Goal: Understand process/instructions: Learn how to perform a task or action

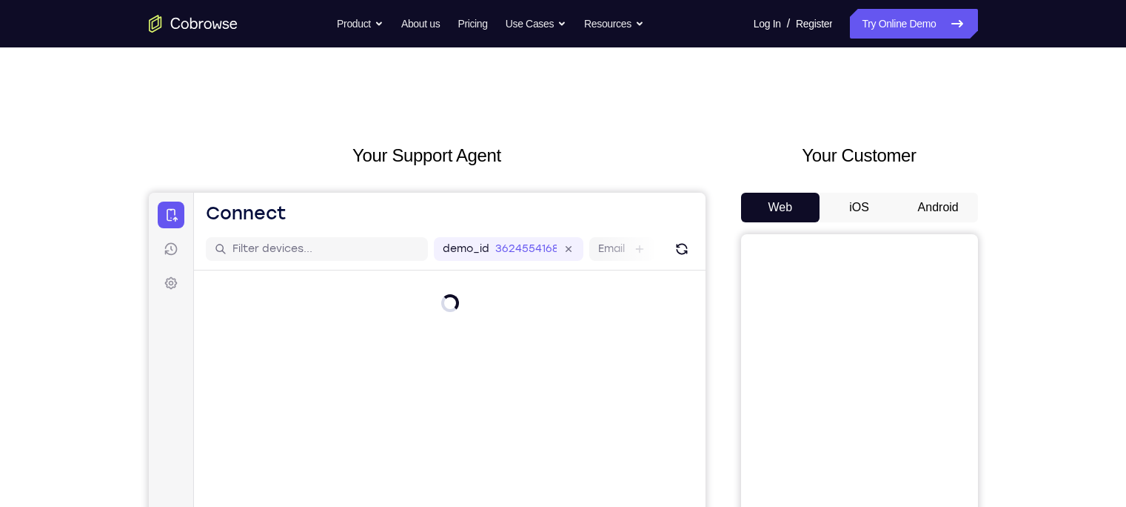
drag, startPoint x: 812, startPoint y: 7, endPoint x: 735, endPoint y: 117, distance: 134.1
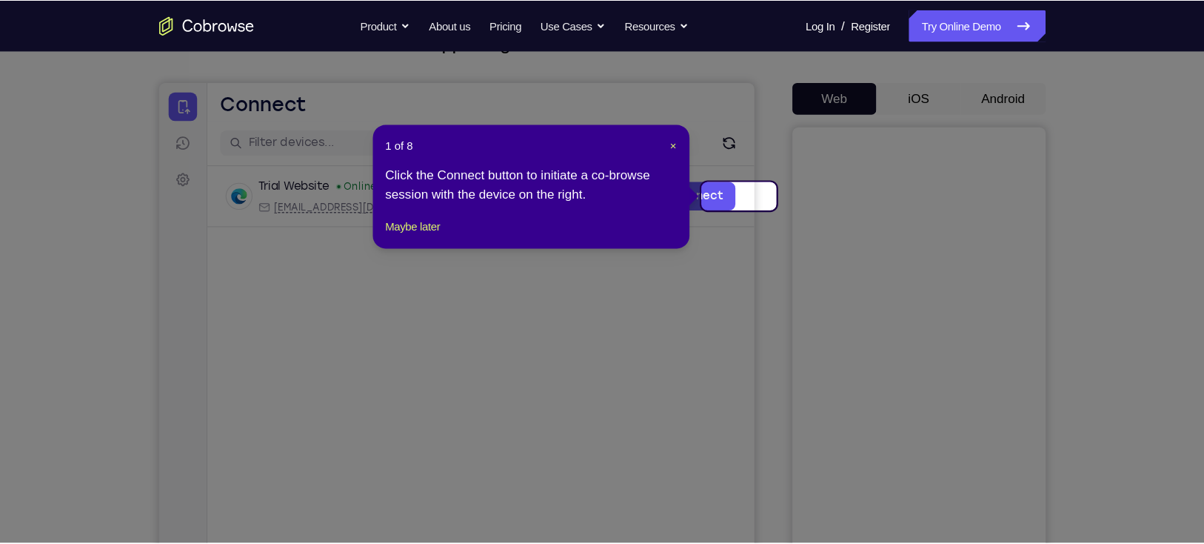
scroll to position [116, 0]
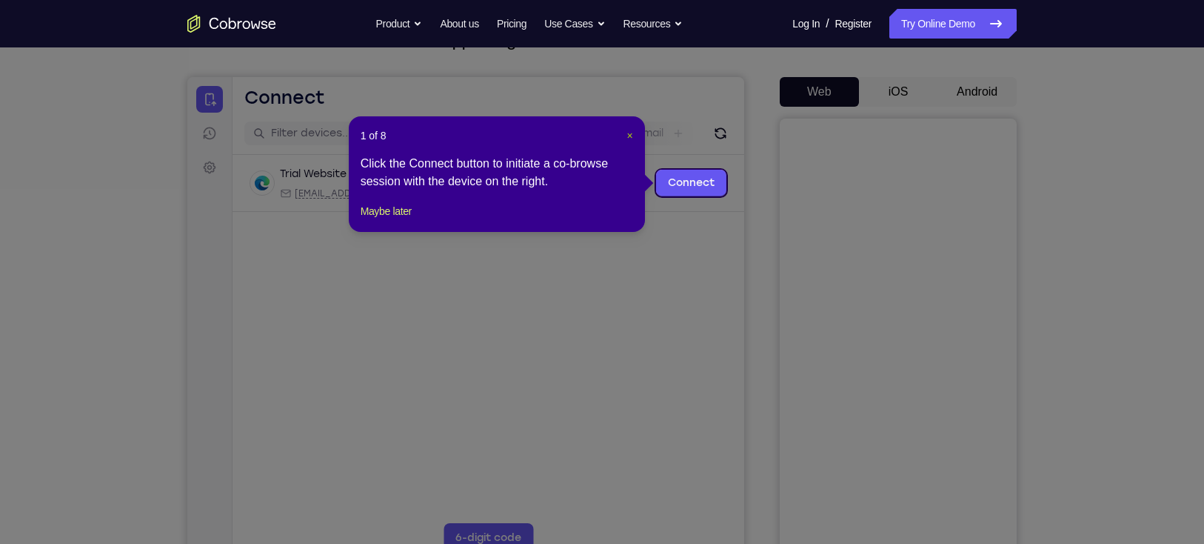
click at [626, 133] on span "×" at bounding box center [629, 136] width 6 height 12
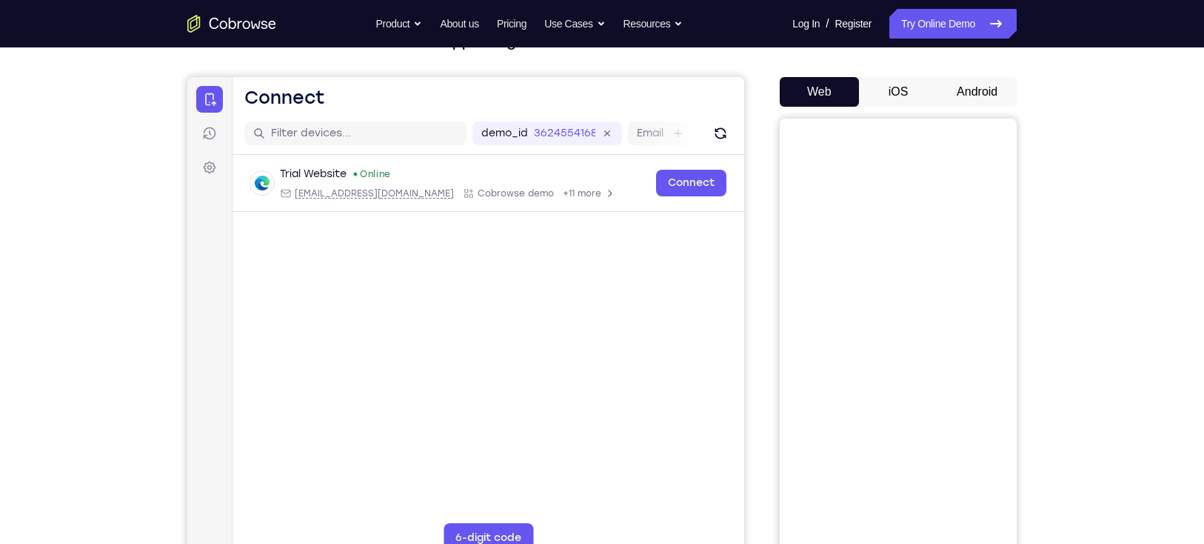
click at [893, 88] on button "Android" at bounding box center [977, 92] width 79 height 30
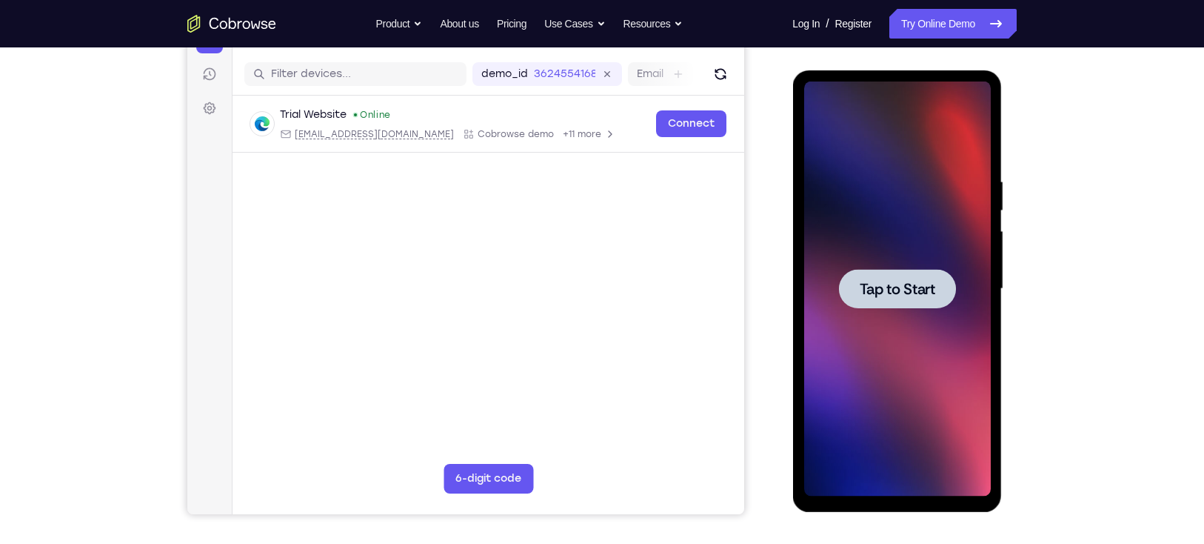
scroll to position [0, 0]
click at [893, 284] on span "Tap to Start" at bounding box center [897, 288] width 76 height 15
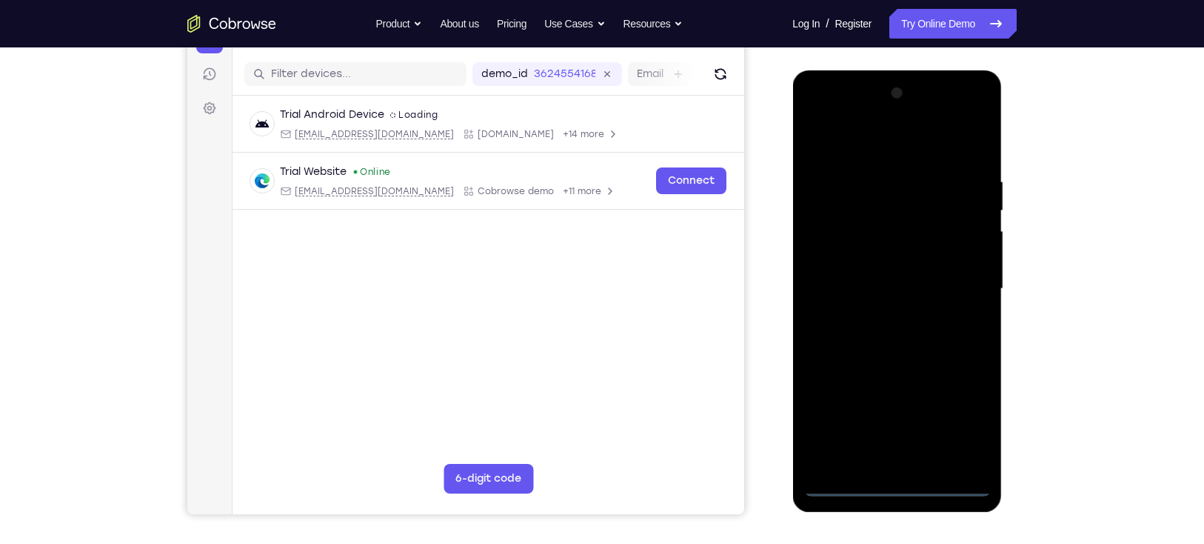
click at [893, 396] on div at bounding box center [896, 288] width 187 height 415
click at [837, 145] on div at bounding box center [896, 288] width 187 height 415
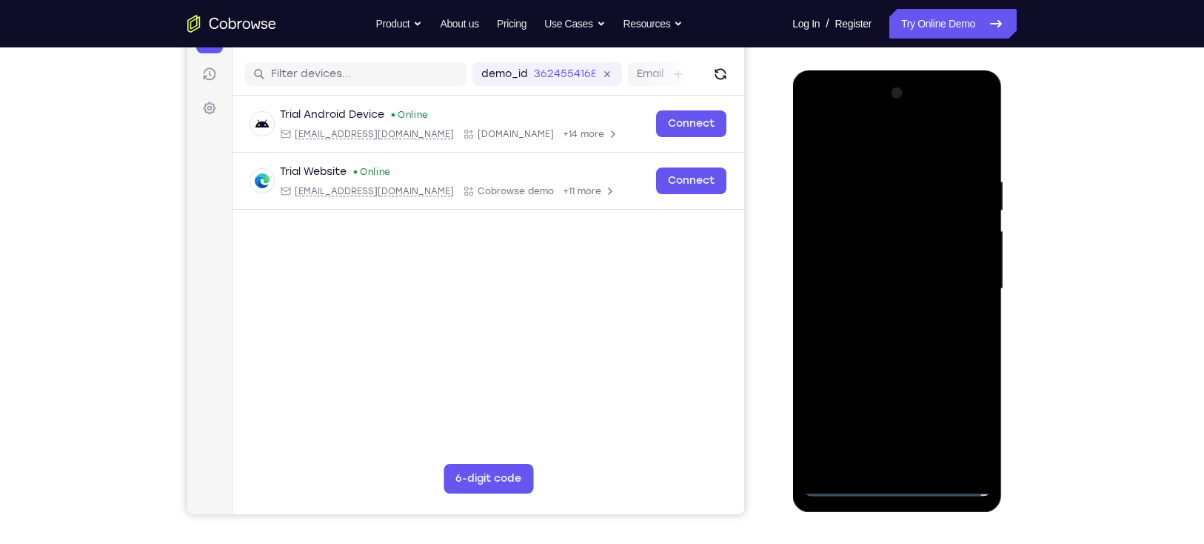
click at [893, 289] on div at bounding box center [896, 288] width 187 height 415
click at [880, 314] on div at bounding box center [896, 288] width 187 height 415
click at [879, 364] on div at bounding box center [896, 288] width 187 height 415
click at [877, 215] on div at bounding box center [896, 288] width 187 height 415
click at [876, 248] on div at bounding box center [896, 288] width 187 height 415
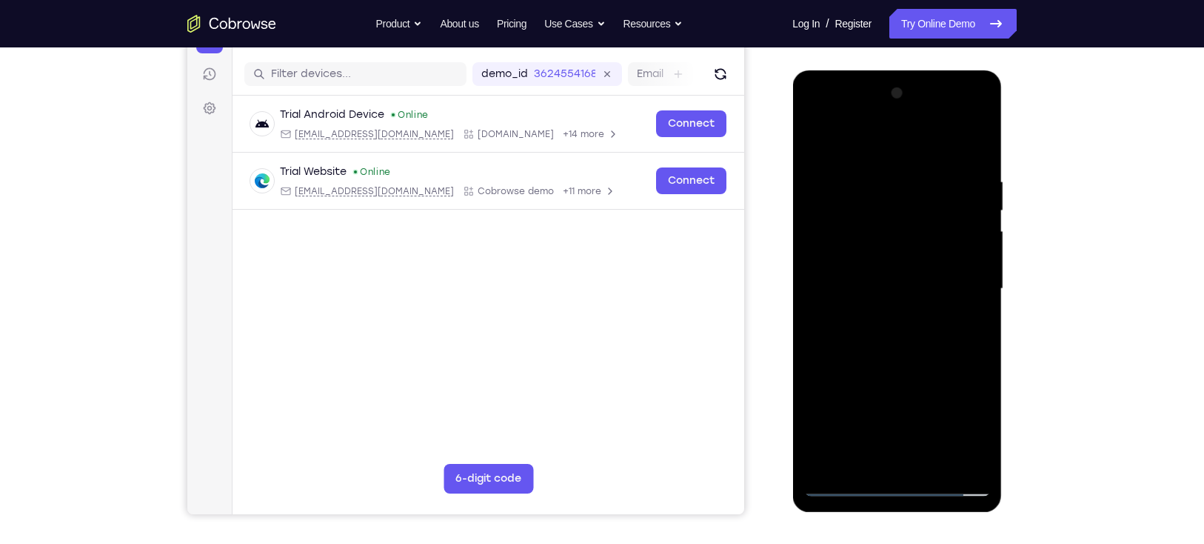
click at [866, 228] on div at bounding box center [896, 288] width 187 height 415
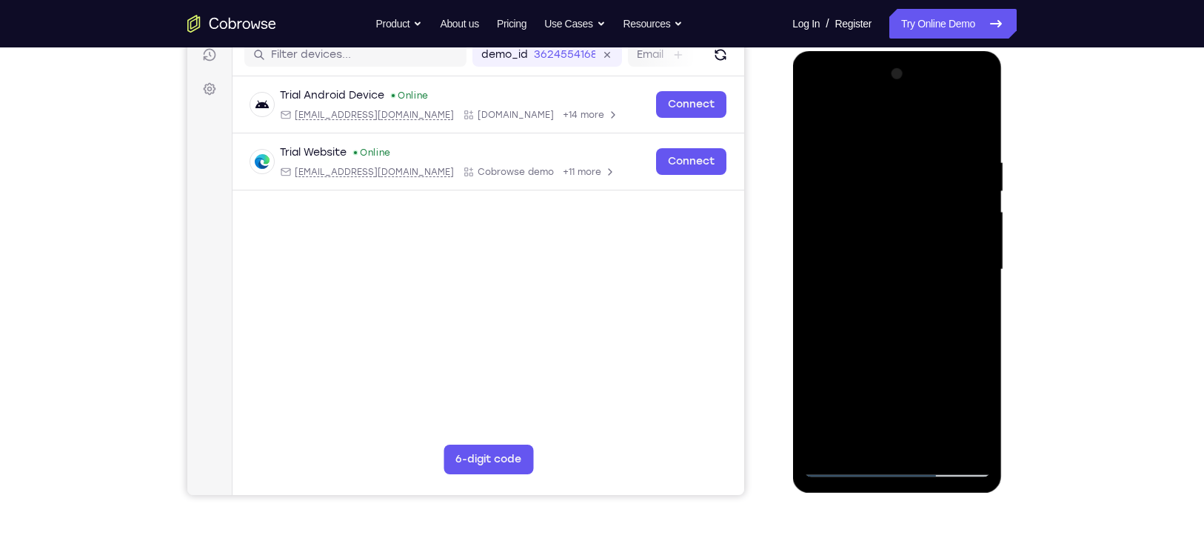
scroll to position [193, 0]
click at [893, 337] on div at bounding box center [896, 270] width 187 height 415
click at [893, 396] on div at bounding box center [896, 270] width 187 height 415
click at [890, 350] on div at bounding box center [896, 270] width 187 height 415
click at [893, 273] on div at bounding box center [896, 270] width 187 height 415
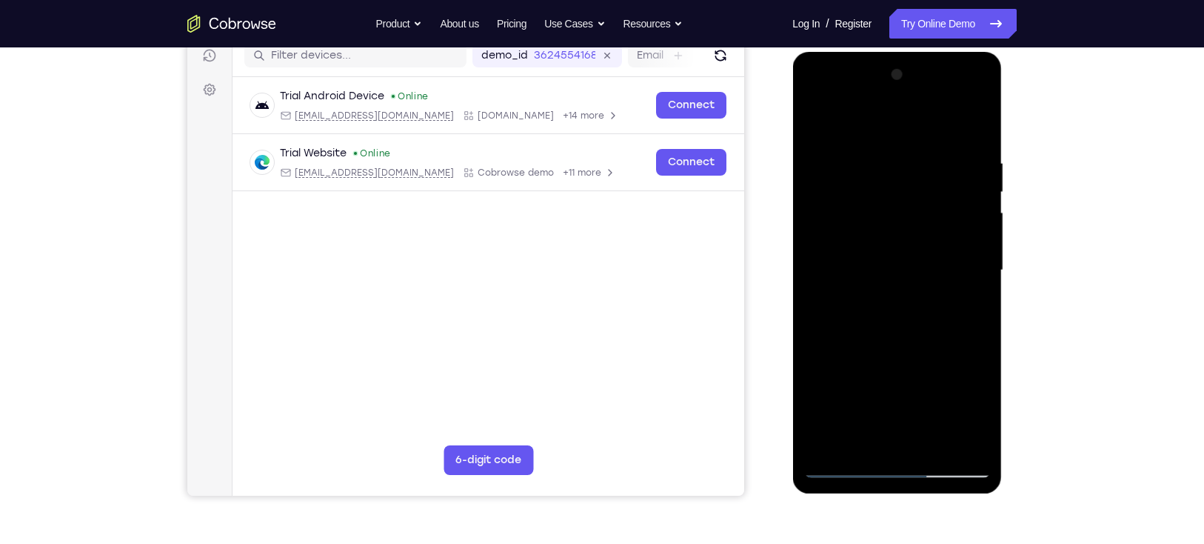
click at [813, 122] on div at bounding box center [896, 270] width 187 height 415
click at [813, 121] on div at bounding box center [896, 270] width 187 height 415
click at [893, 115] on div at bounding box center [896, 270] width 187 height 415
click at [823, 396] on div at bounding box center [896, 270] width 187 height 415
click at [893, 396] on div at bounding box center [896, 270] width 187 height 415
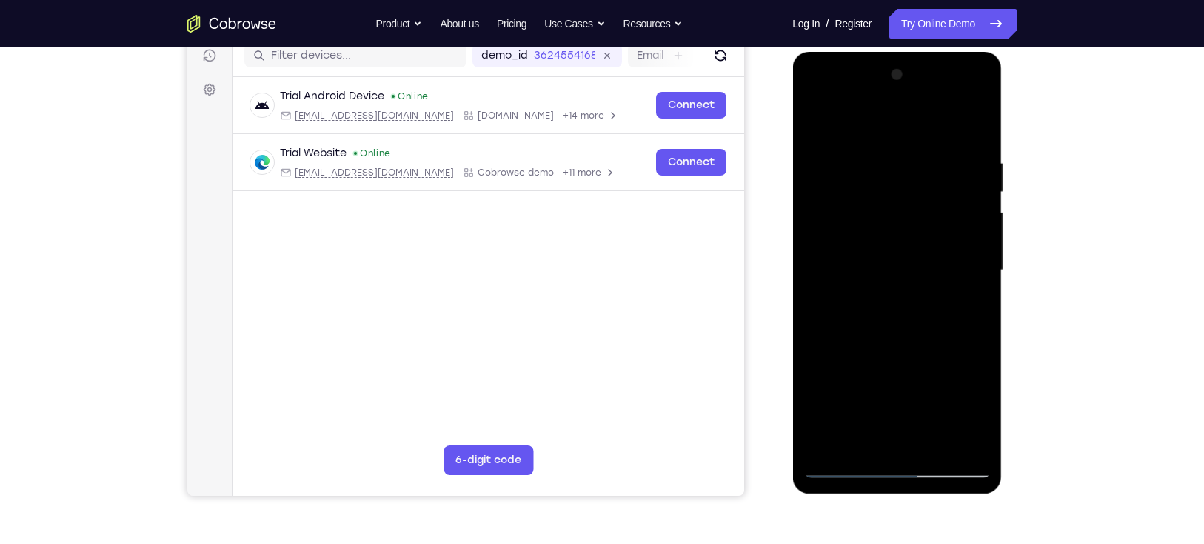
drag, startPoint x: 897, startPoint y: 338, endPoint x: 924, endPoint y: 174, distance: 166.7
click at [893, 174] on div at bounding box center [896, 270] width 187 height 415
click at [821, 396] on div at bounding box center [896, 270] width 187 height 415
click at [830, 396] on div at bounding box center [896, 270] width 187 height 415
click at [880, 141] on div at bounding box center [896, 270] width 187 height 415
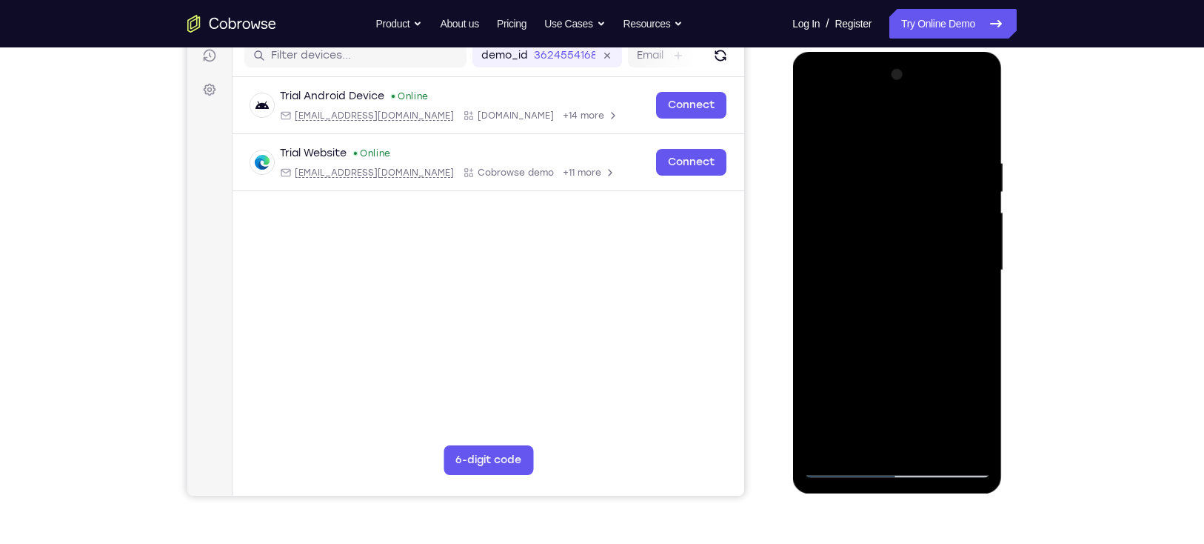
click at [893, 124] on div at bounding box center [896, 270] width 187 height 415
click at [893, 157] on div at bounding box center [896, 270] width 187 height 415
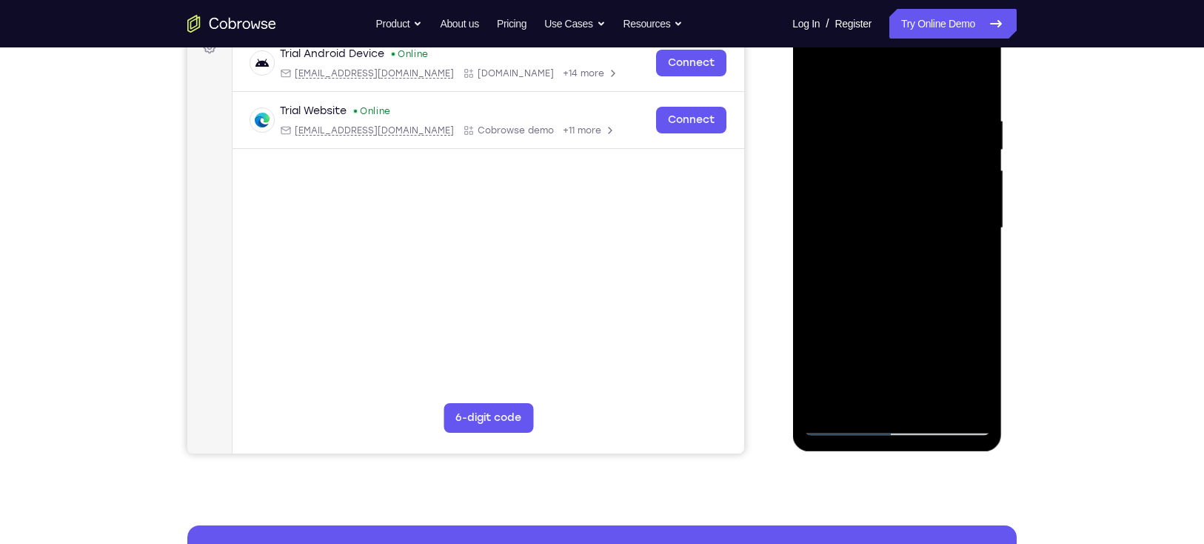
scroll to position [236, 0]
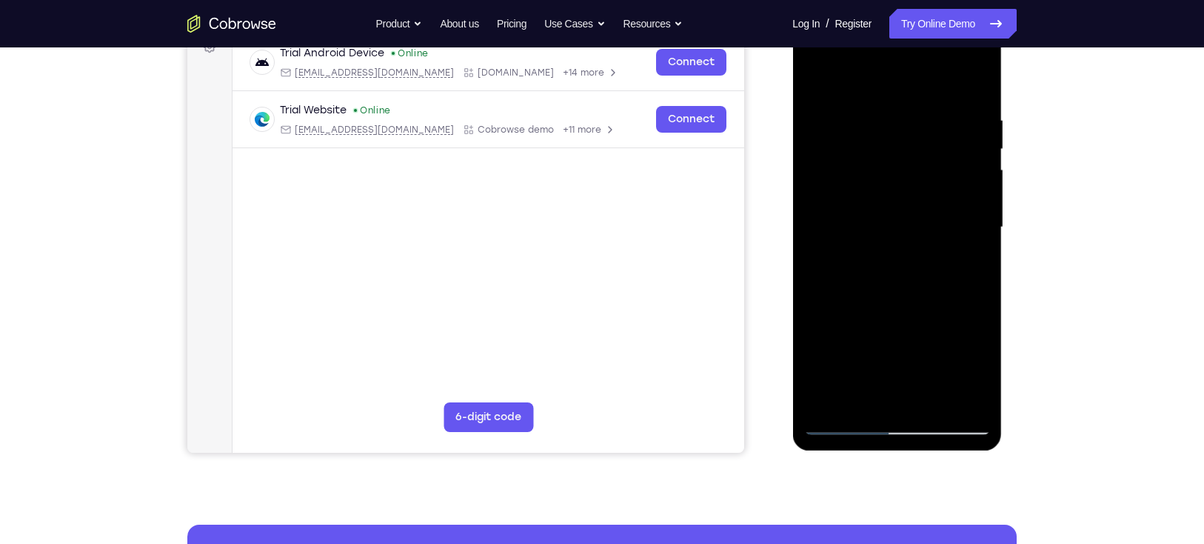
click at [893, 229] on div at bounding box center [896, 227] width 187 height 415
click at [893, 78] on div at bounding box center [896, 227] width 187 height 415
click at [893, 396] on div at bounding box center [896, 227] width 187 height 415
click at [861, 189] on div at bounding box center [896, 227] width 187 height 415
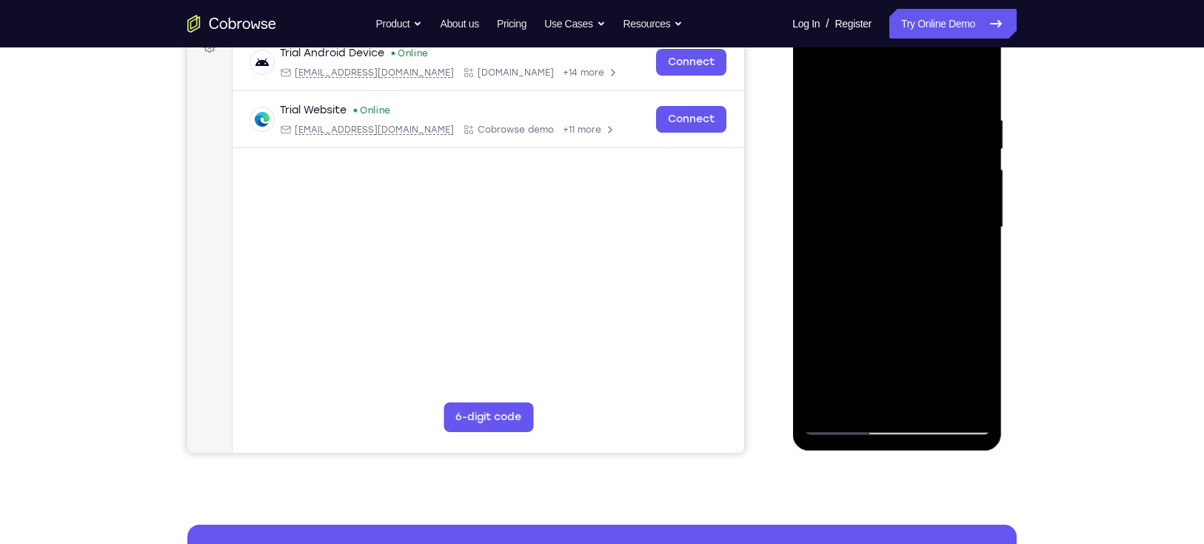
click at [893, 267] on div at bounding box center [896, 227] width 187 height 415
click at [811, 80] on div at bounding box center [896, 227] width 187 height 415
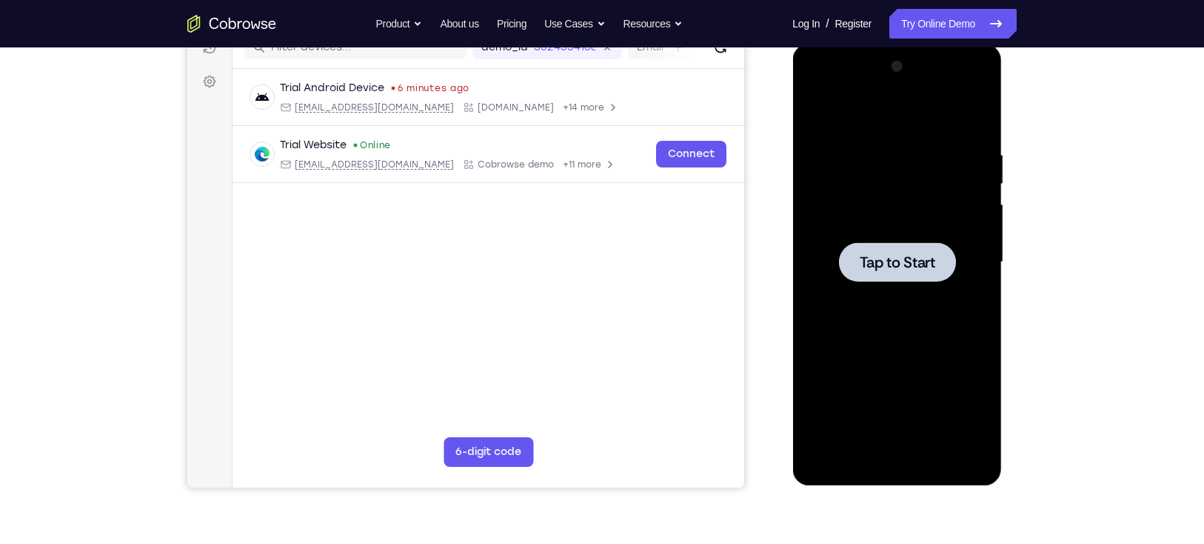
scroll to position [199, 0]
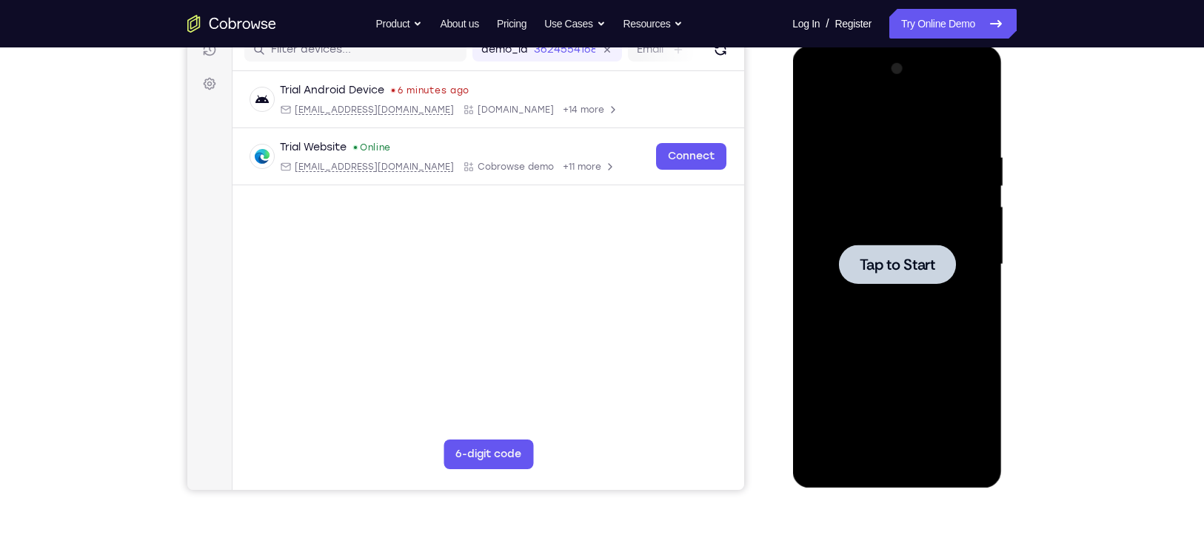
click at [893, 244] on div at bounding box center [896, 263] width 117 height 39
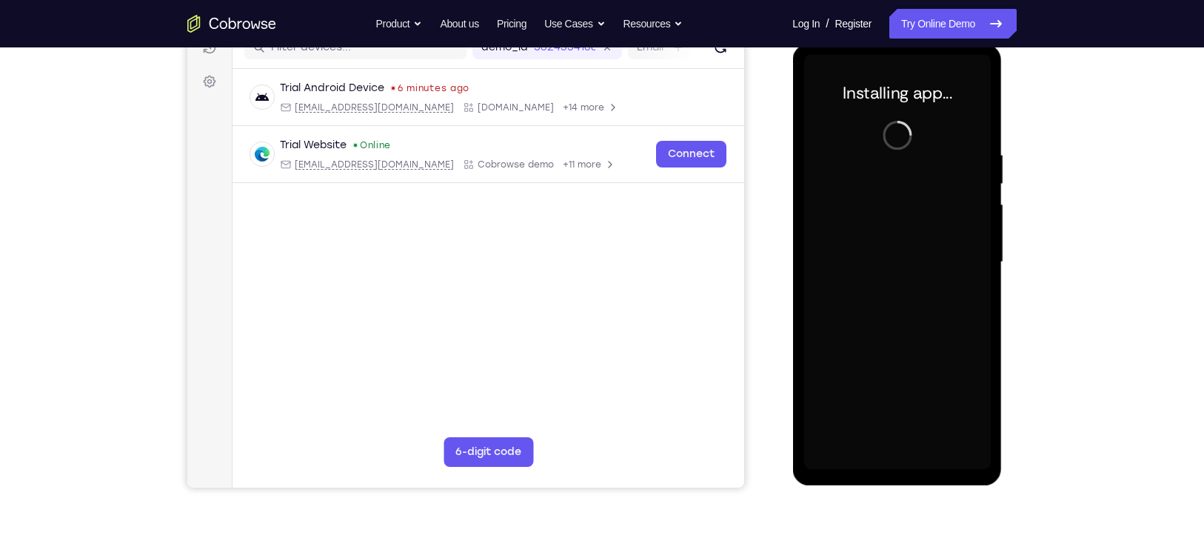
scroll to position [201, 0]
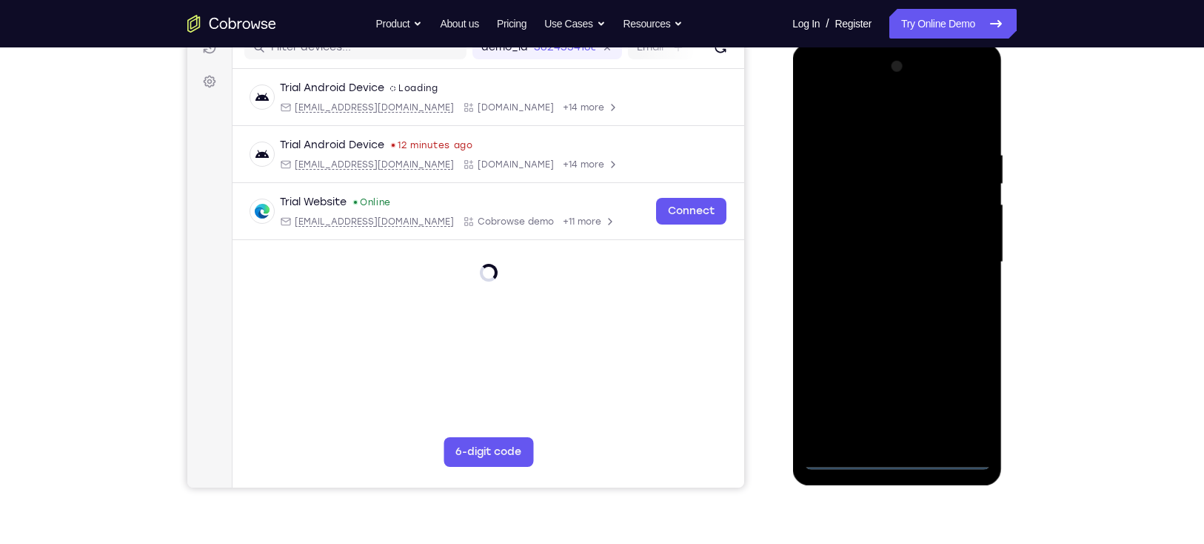
click at [893, 396] on div at bounding box center [896, 262] width 187 height 415
click at [893, 387] on div at bounding box center [896, 262] width 187 height 415
click at [869, 119] on div at bounding box center [896, 262] width 187 height 415
click at [893, 256] on div at bounding box center [896, 262] width 187 height 415
click at [893, 396] on div at bounding box center [896, 262] width 187 height 415
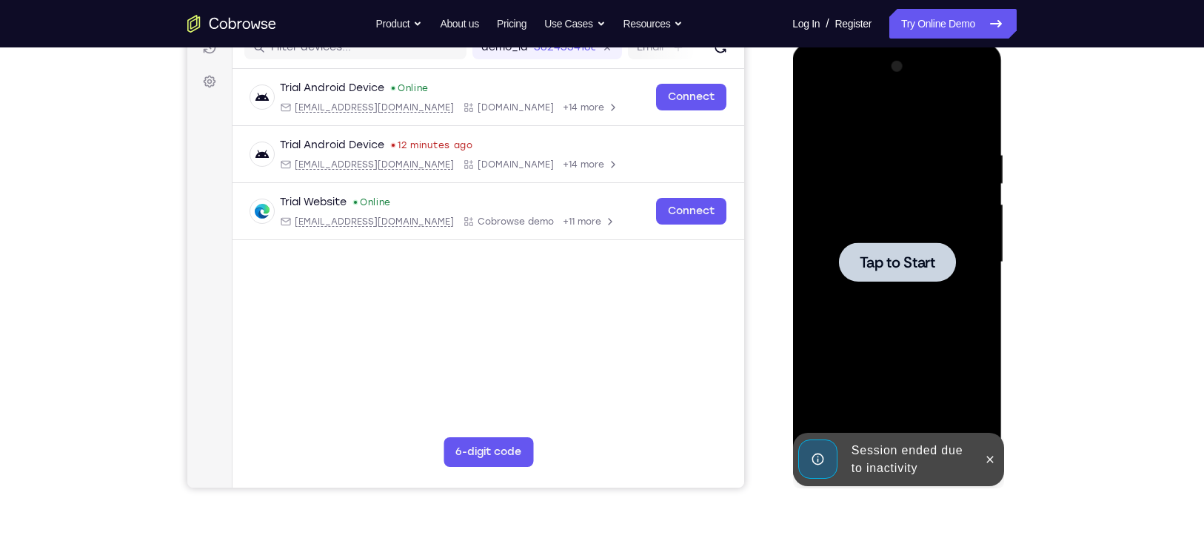
click at [893, 262] on span "Tap to Start" at bounding box center [897, 262] width 76 height 15
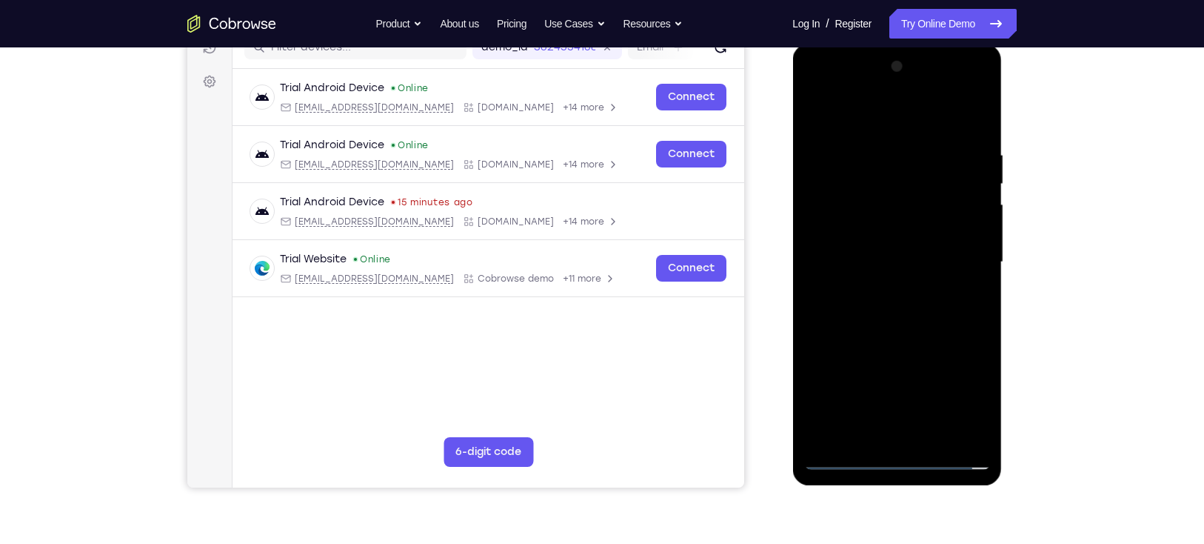
click at [892, 396] on div at bounding box center [896, 262] width 187 height 415
click at [891, 396] on div at bounding box center [896, 262] width 187 height 415
click at [893, 396] on div at bounding box center [896, 262] width 187 height 415
click at [865, 118] on div at bounding box center [896, 262] width 187 height 415
click at [893, 251] on div at bounding box center [896, 262] width 187 height 415
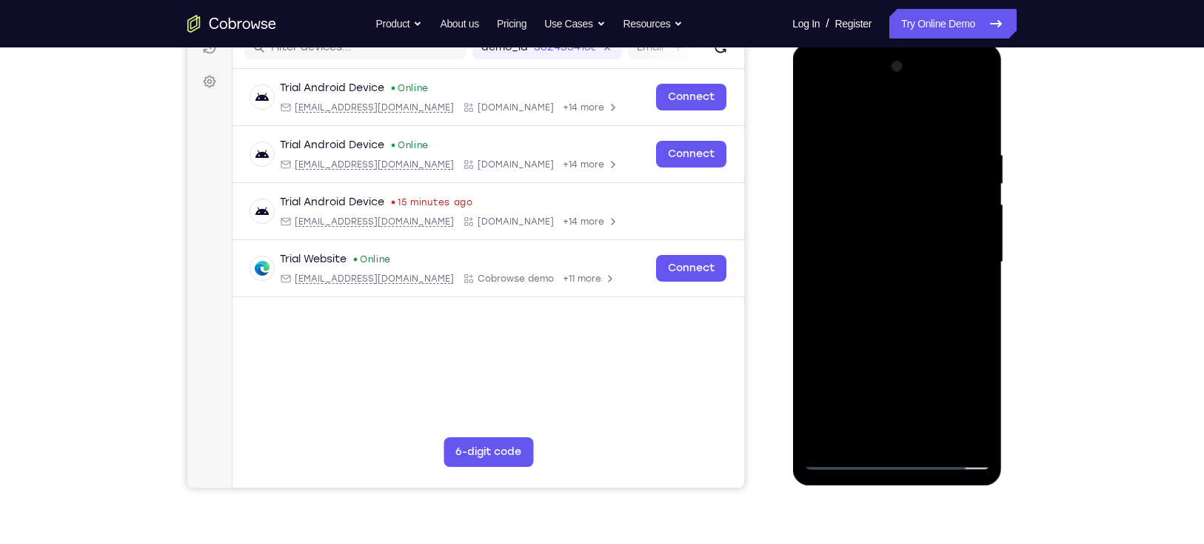
click at [883, 288] on div at bounding box center [896, 262] width 187 height 415
click at [893, 330] on div at bounding box center [896, 262] width 187 height 415
click at [846, 187] on div at bounding box center [896, 262] width 187 height 415
click at [868, 219] on div at bounding box center [896, 262] width 187 height 415
click at [893, 196] on div at bounding box center [896, 262] width 187 height 415
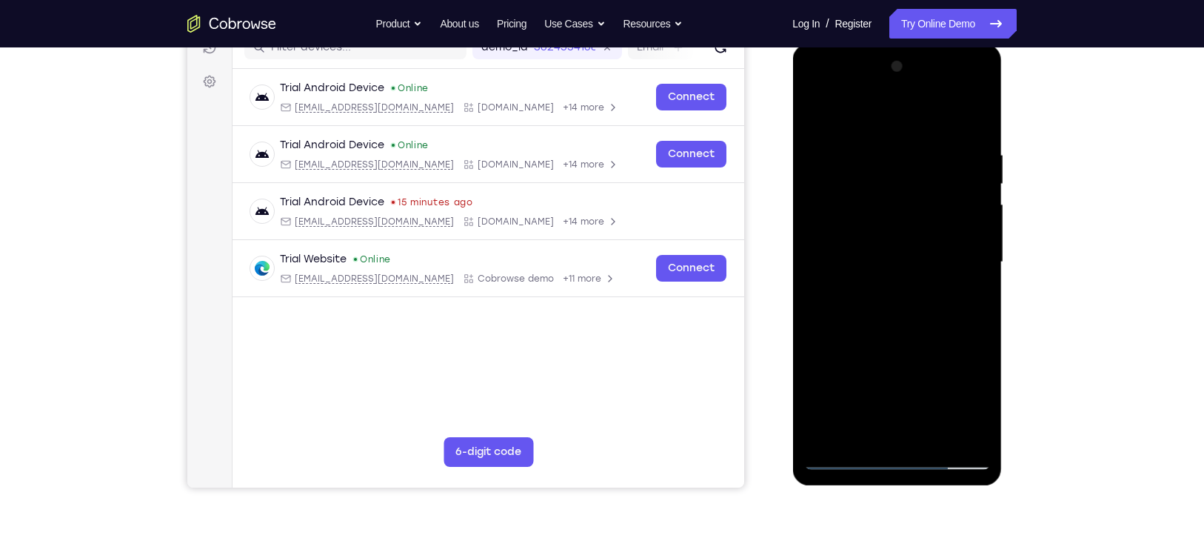
click at [878, 345] on div at bounding box center [896, 262] width 187 height 415
click at [893, 210] on div at bounding box center [896, 262] width 187 height 415
click at [851, 238] on div at bounding box center [896, 262] width 187 height 415
click at [893, 330] on div at bounding box center [896, 262] width 187 height 415
click at [893, 396] on div at bounding box center [896, 262] width 187 height 415
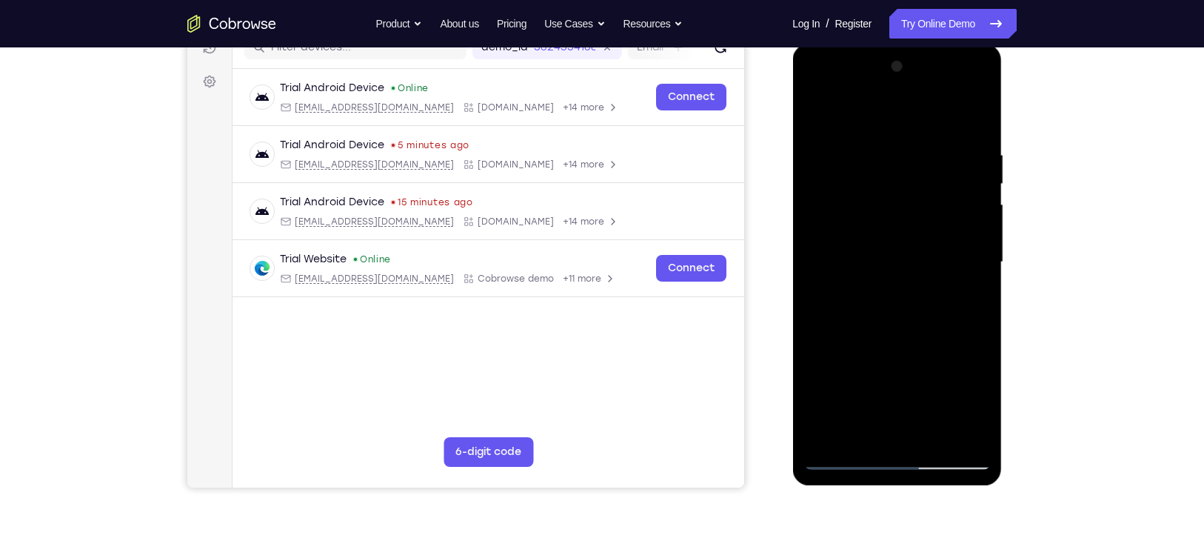
click at [893, 332] on div at bounding box center [896, 262] width 187 height 415
drag, startPoint x: 952, startPoint y: 312, endPoint x: 943, endPoint y: 154, distance: 158.0
click at [893, 154] on div at bounding box center [896, 262] width 187 height 415
drag, startPoint x: 900, startPoint y: 357, endPoint x: 896, endPoint y: 188, distance: 168.9
click at [893, 188] on div at bounding box center [896, 262] width 187 height 415
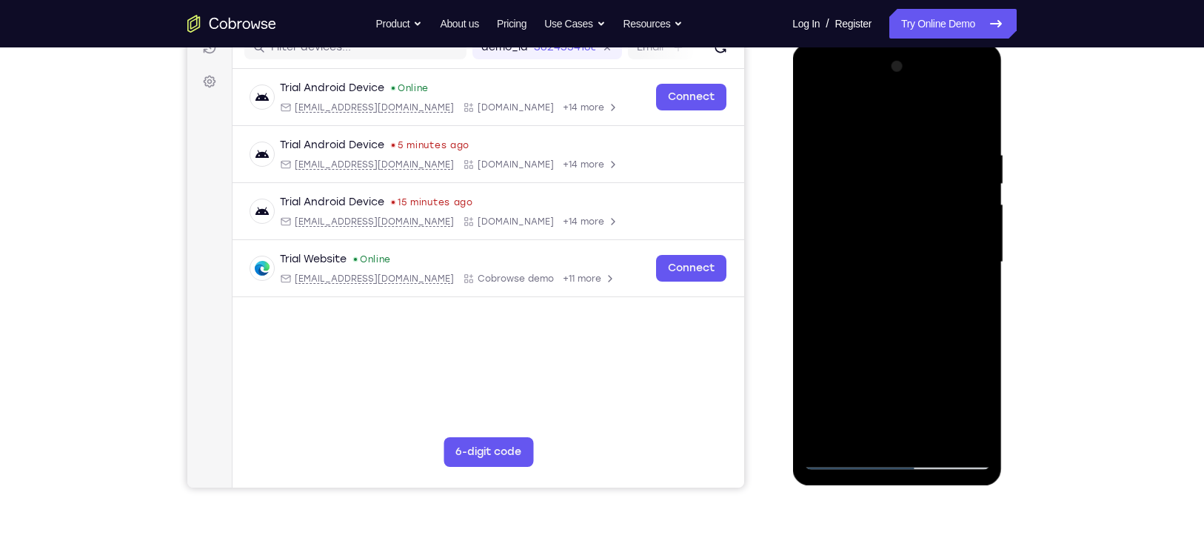
drag, startPoint x: 921, startPoint y: 358, endPoint x: 893, endPoint y: 220, distance: 140.6
click at [893, 220] on div at bounding box center [896, 262] width 187 height 415
click at [821, 110] on div at bounding box center [896, 262] width 187 height 415
click at [875, 135] on div at bounding box center [896, 262] width 187 height 415
click at [893, 117] on div at bounding box center [896, 262] width 187 height 415
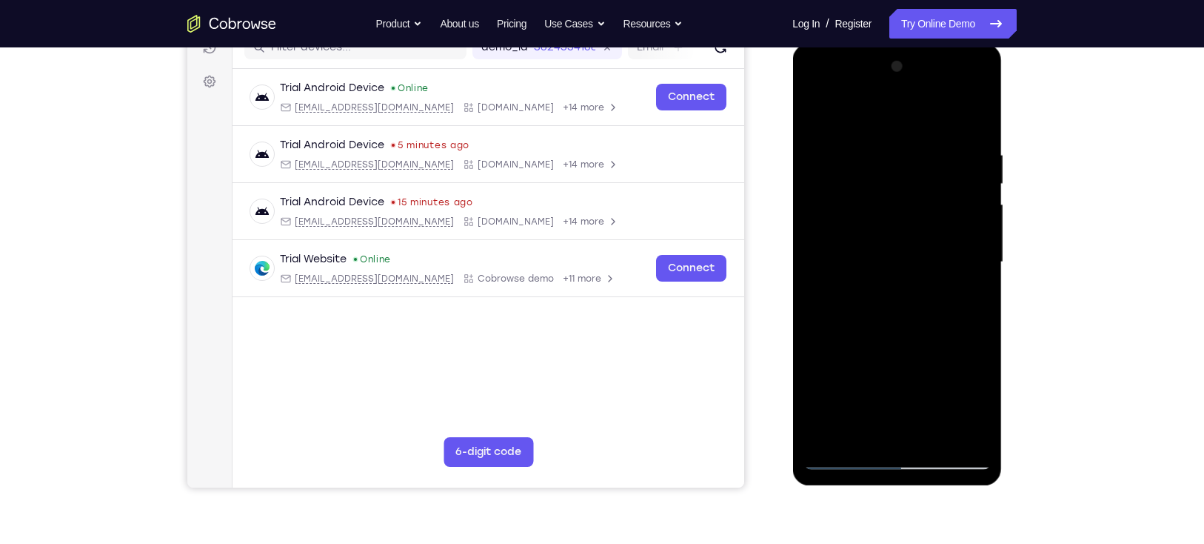
click at [893, 157] on div at bounding box center [896, 262] width 187 height 415
click at [893, 121] on div at bounding box center [896, 262] width 187 height 415
click at [822, 396] on div at bounding box center [896, 262] width 187 height 415
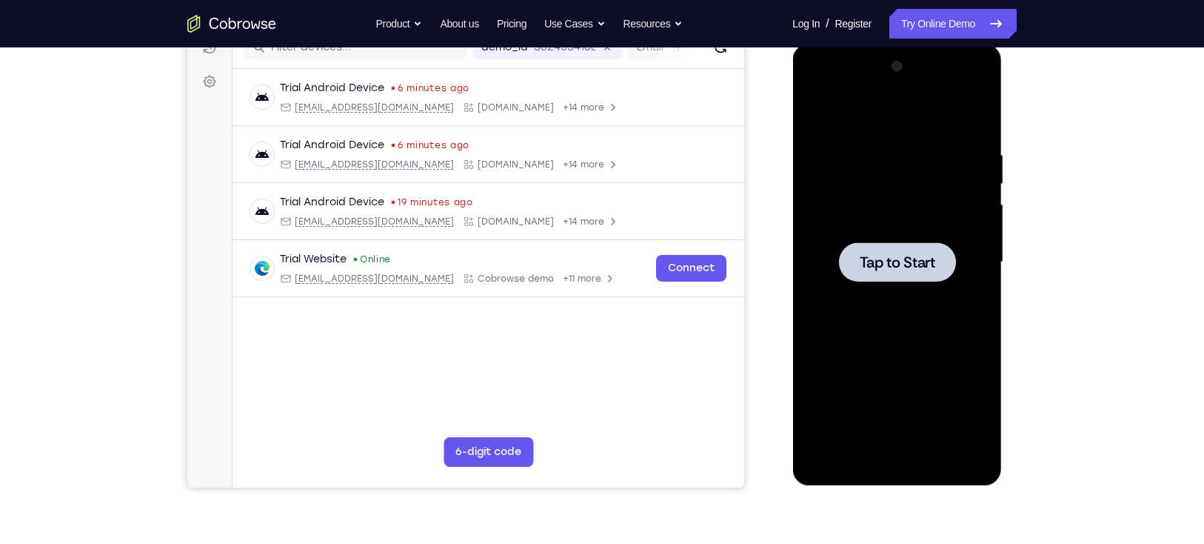
click at [877, 261] on span "Tap to Start" at bounding box center [897, 262] width 76 height 15
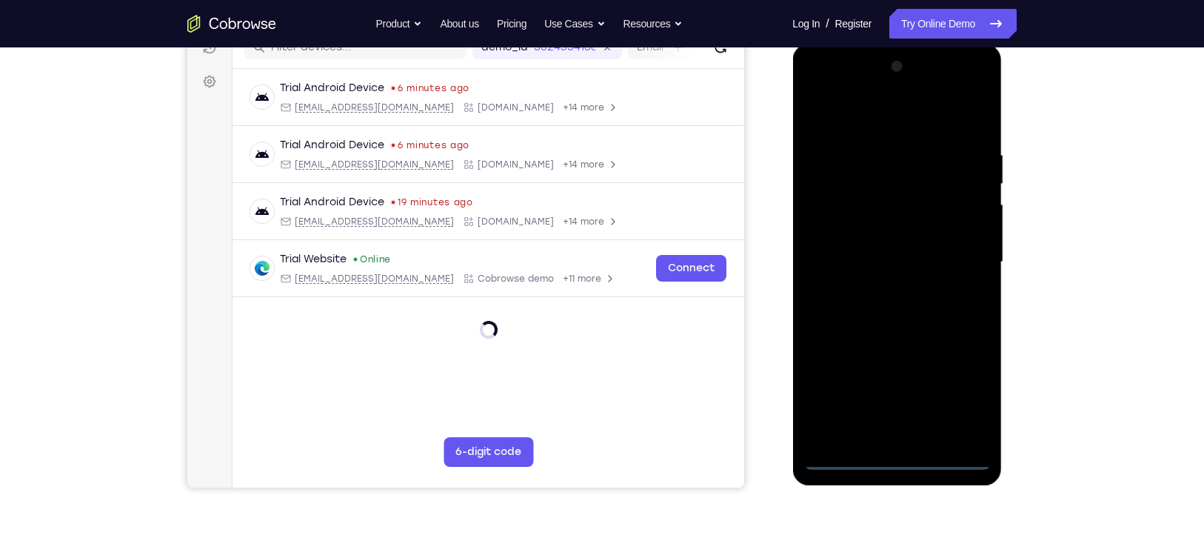
click at [893, 396] on div at bounding box center [896, 262] width 187 height 415
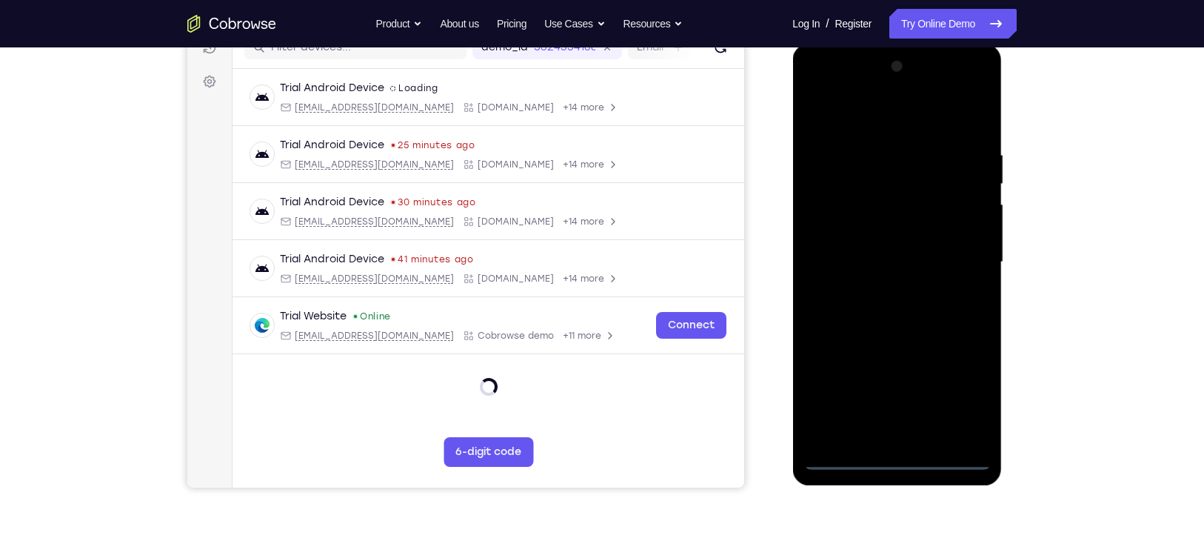
click at [893, 392] on div at bounding box center [896, 262] width 187 height 415
click at [880, 125] on div at bounding box center [896, 262] width 187 height 415
click at [893, 259] on div at bounding box center [896, 262] width 187 height 415
click at [893, 396] on div at bounding box center [896, 262] width 187 height 415
click at [893, 327] on div at bounding box center [896, 262] width 187 height 415
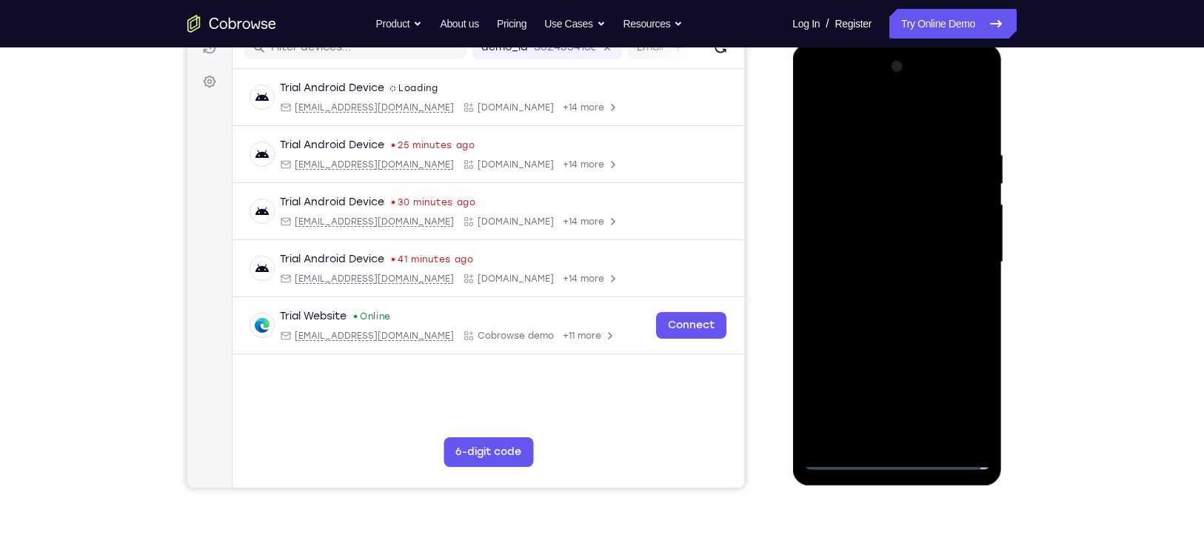
click at [893, 335] on div at bounding box center [896, 262] width 187 height 415
click at [892, 189] on div at bounding box center [896, 262] width 187 height 415
click at [841, 203] on div at bounding box center [896, 262] width 187 height 415
click at [893, 332] on div at bounding box center [896, 262] width 187 height 415
click at [893, 396] on div at bounding box center [896, 262] width 187 height 415
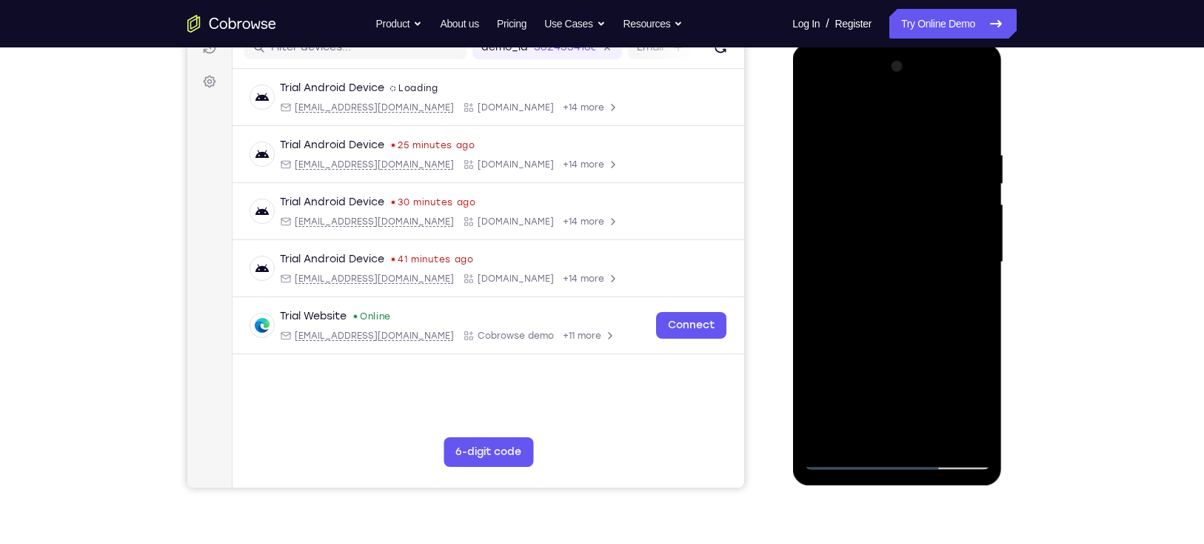
click at [893, 341] on div at bounding box center [896, 262] width 187 height 415
click at [878, 224] on div at bounding box center [896, 262] width 187 height 415
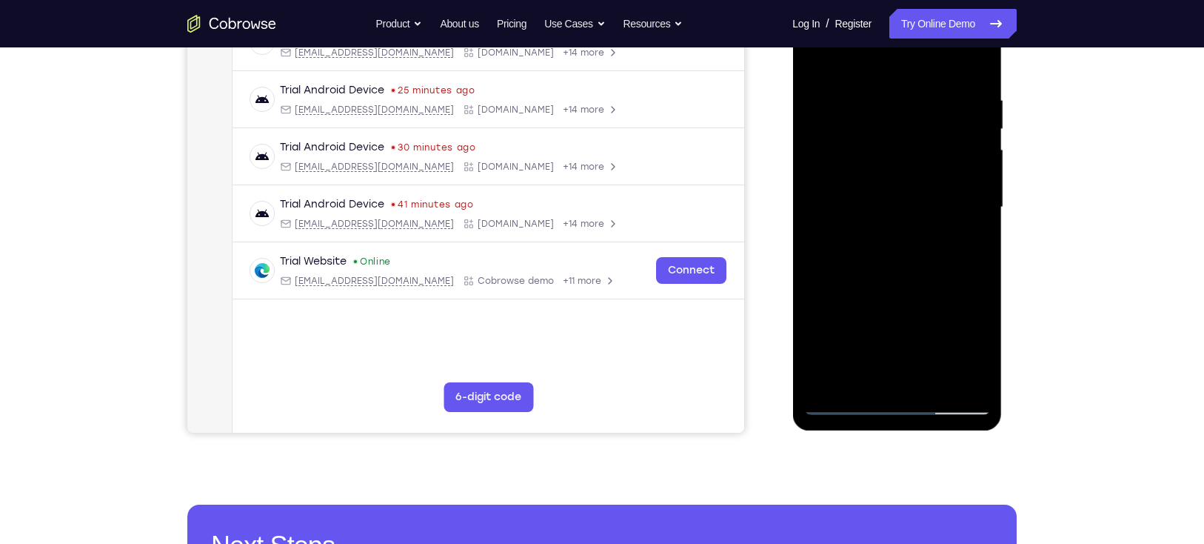
scroll to position [257, 0]
click at [878, 245] on div at bounding box center [896, 206] width 187 height 415
click at [893, 244] on div at bounding box center [896, 206] width 187 height 415
click at [859, 373] on div at bounding box center [896, 206] width 187 height 415
click at [893, 290] on div at bounding box center [896, 206] width 187 height 415
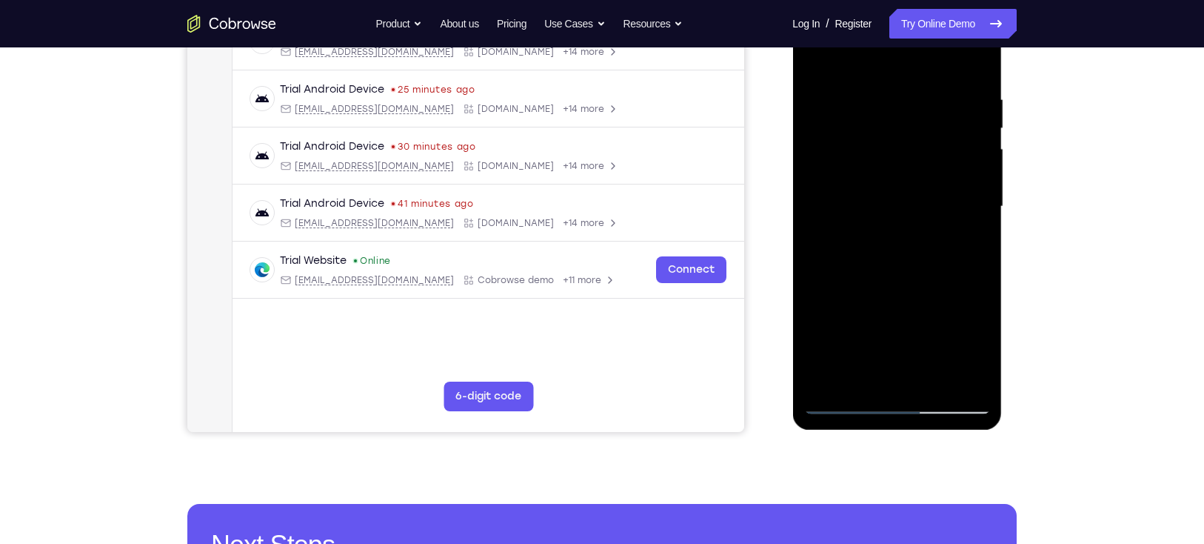
click at [893, 233] on div at bounding box center [896, 206] width 187 height 415
drag, startPoint x: 906, startPoint y: 139, endPoint x: 900, endPoint y: 187, distance: 47.8
click at [893, 187] on div at bounding box center [896, 206] width 187 height 415
click at [880, 158] on div at bounding box center [896, 206] width 187 height 415
click at [893, 246] on div at bounding box center [896, 206] width 187 height 415
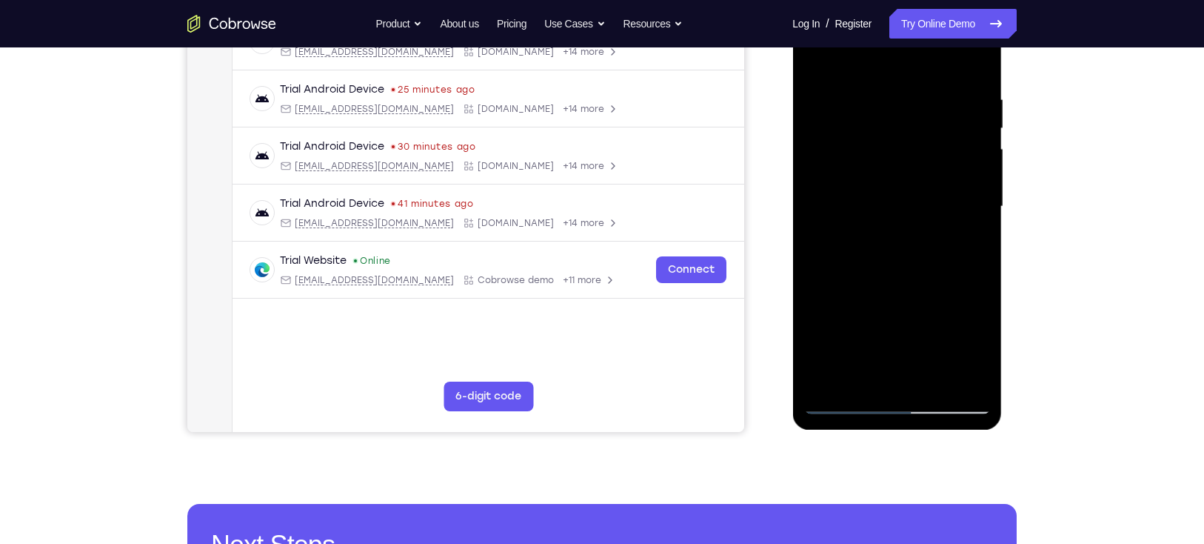
click at [893, 344] on div at bounding box center [896, 206] width 187 height 415
click at [861, 375] on div at bounding box center [896, 206] width 187 height 415
click at [893, 359] on div at bounding box center [896, 206] width 187 height 415
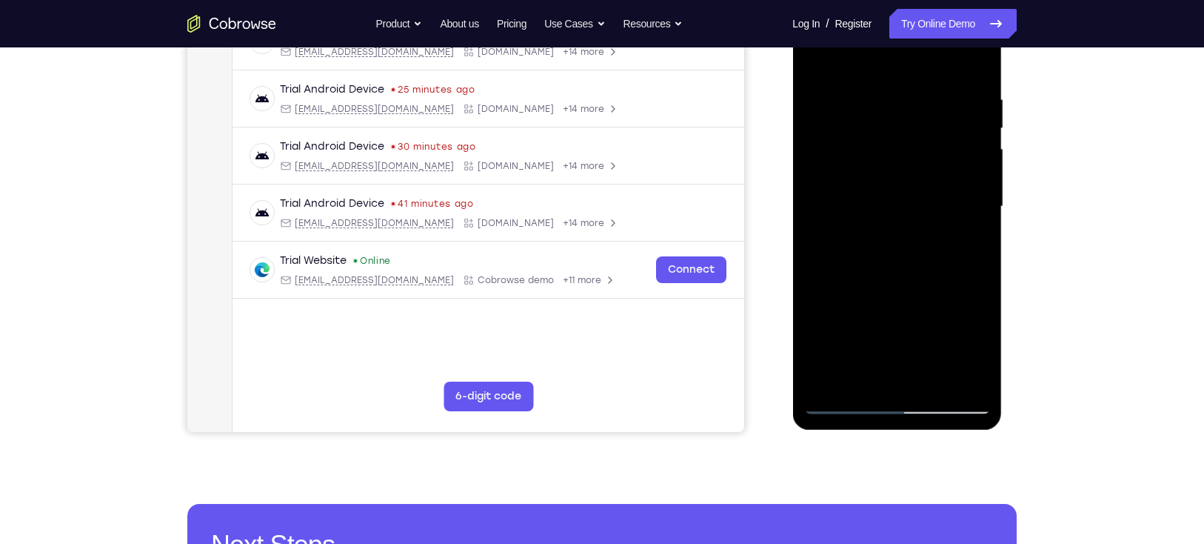
click at [893, 359] on div at bounding box center [896, 206] width 187 height 415
click at [893, 236] on div at bounding box center [896, 206] width 187 height 415
drag, startPoint x: 836, startPoint y: 163, endPoint x: 827, endPoint y: 213, distance: 50.4
click at [827, 213] on div at bounding box center [896, 206] width 187 height 415
drag, startPoint x: 832, startPoint y: 209, endPoint x: 833, endPoint y: 52, distance: 157.0
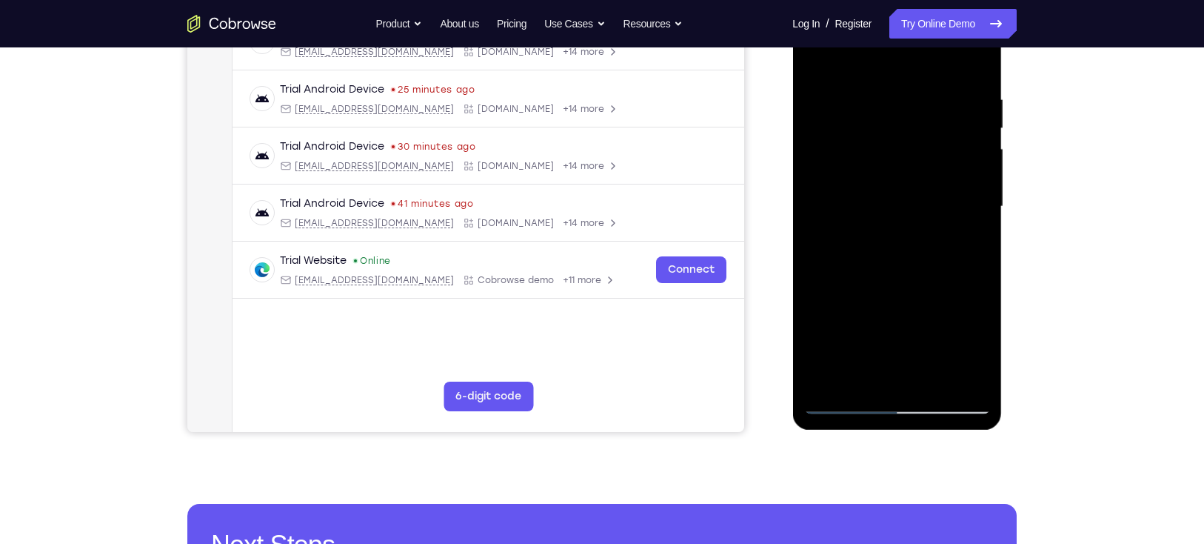
click at [833, 52] on div at bounding box center [896, 206] width 187 height 415
click at [860, 372] on div at bounding box center [896, 206] width 187 height 415
click at [835, 295] on div at bounding box center [896, 206] width 187 height 415
click at [893, 231] on div at bounding box center [896, 206] width 187 height 415
click at [893, 247] on div at bounding box center [896, 206] width 187 height 415
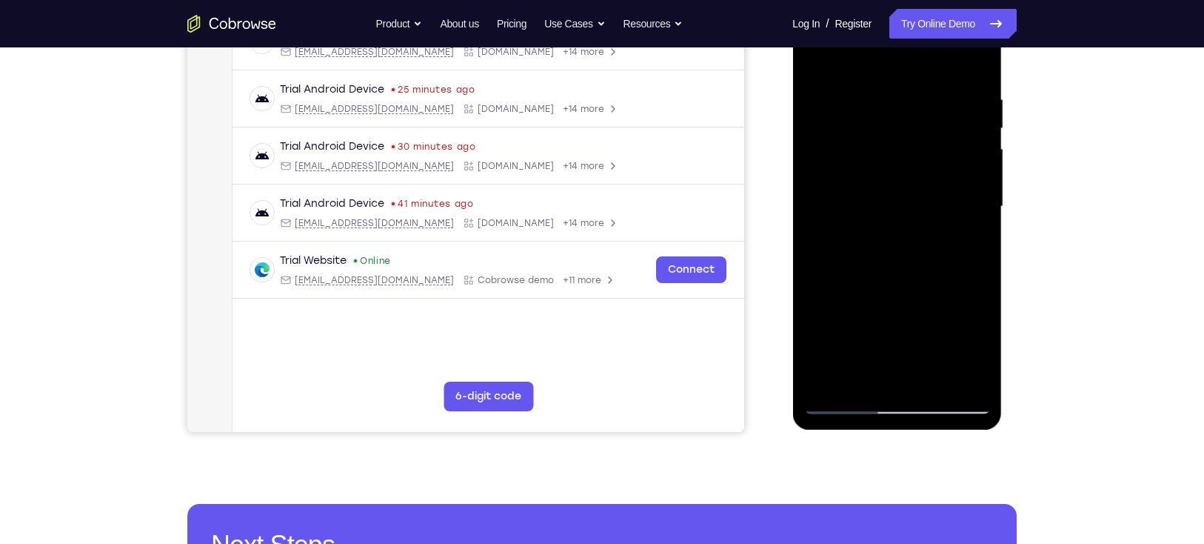
click at [815, 57] on div at bounding box center [896, 206] width 187 height 415
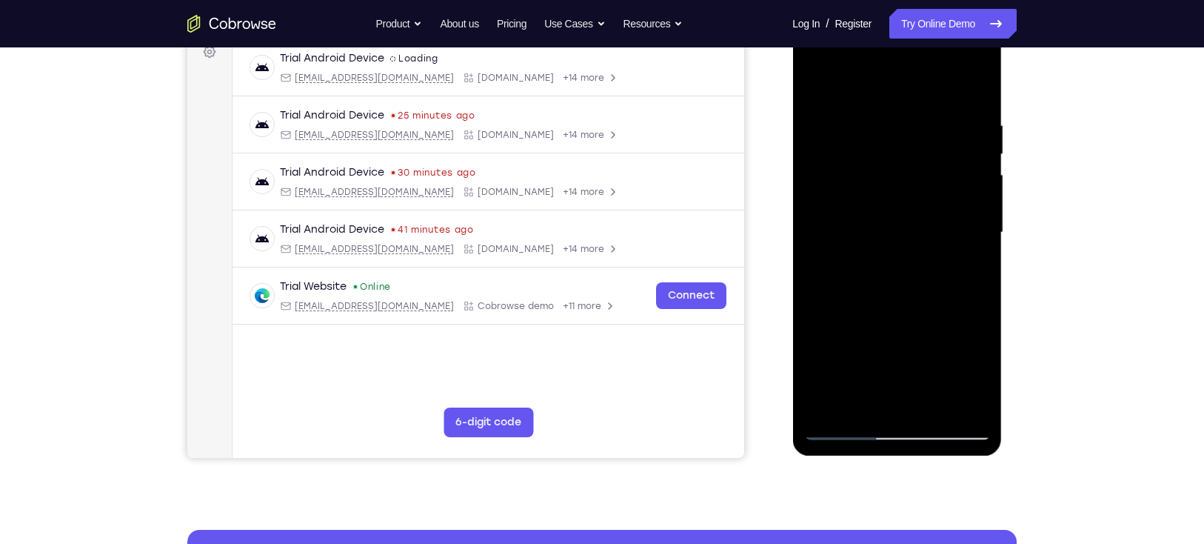
scroll to position [232, 0]
click at [821, 78] on div at bounding box center [896, 231] width 187 height 415
click at [879, 116] on div at bounding box center [896, 231] width 187 height 415
click at [893, 238] on div at bounding box center [896, 231] width 187 height 415
click at [893, 396] on div at bounding box center [896, 231] width 187 height 415
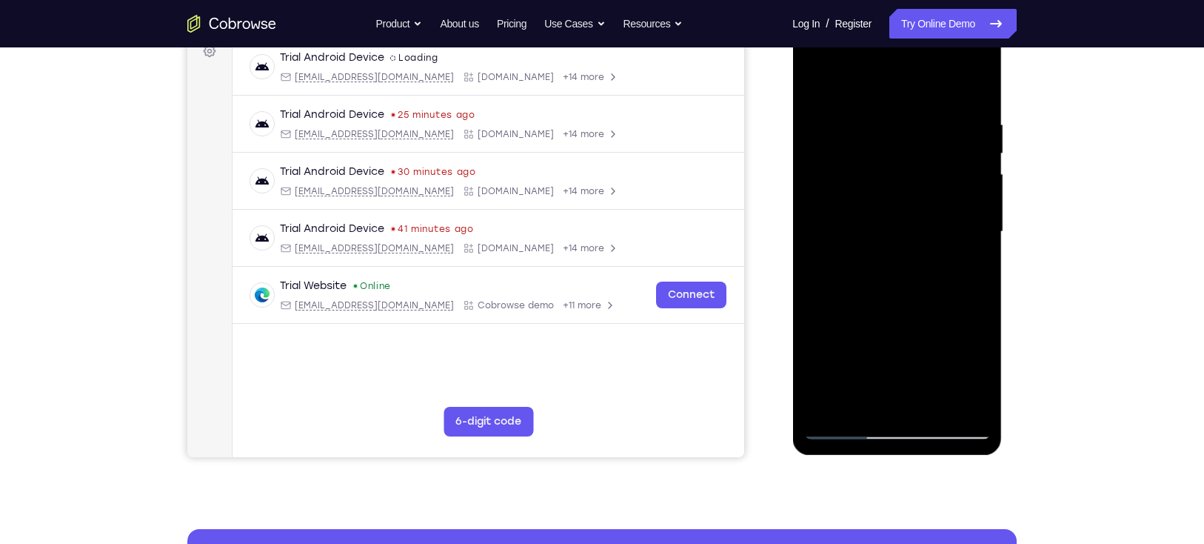
click at [893, 243] on div at bounding box center [896, 231] width 187 height 415
click at [893, 92] on div at bounding box center [896, 231] width 187 height 415
drag, startPoint x: 863, startPoint y: 276, endPoint x: 883, endPoint y: 100, distance: 177.4
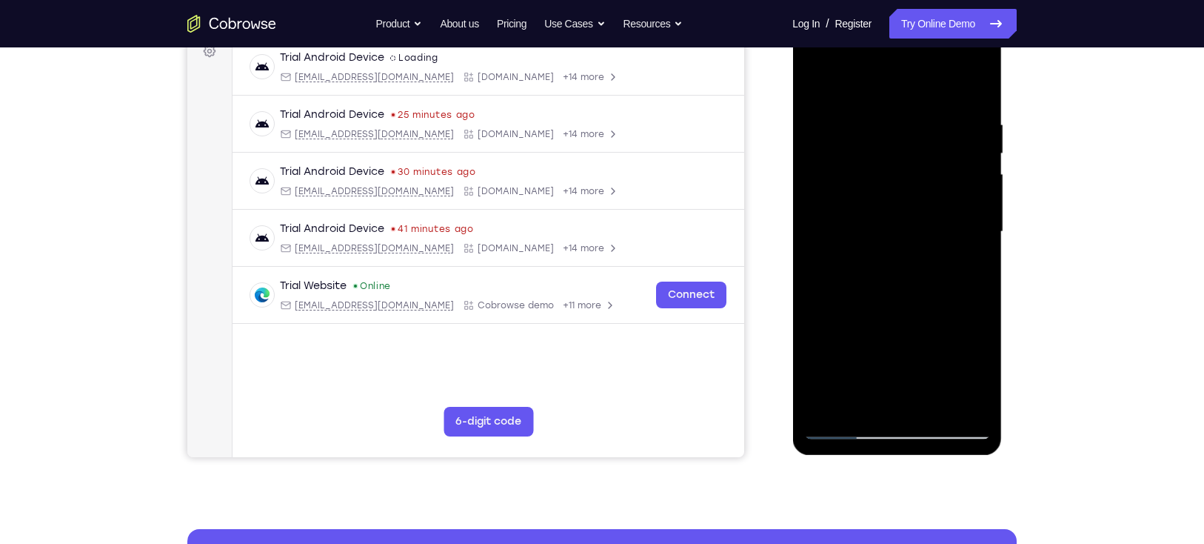
click at [883, 100] on div at bounding box center [896, 231] width 187 height 415
drag, startPoint x: 925, startPoint y: 267, endPoint x: 859, endPoint y: 73, distance: 204.9
click at [859, 73] on div at bounding box center [896, 231] width 187 height 415
drag, startPoint x: 930, startPoint y: 355, endPoint x: 903, endPoint y: 13, distance: 342.4
click at [893, 13] on div at bounding box center [897, 233] width 210 height 441
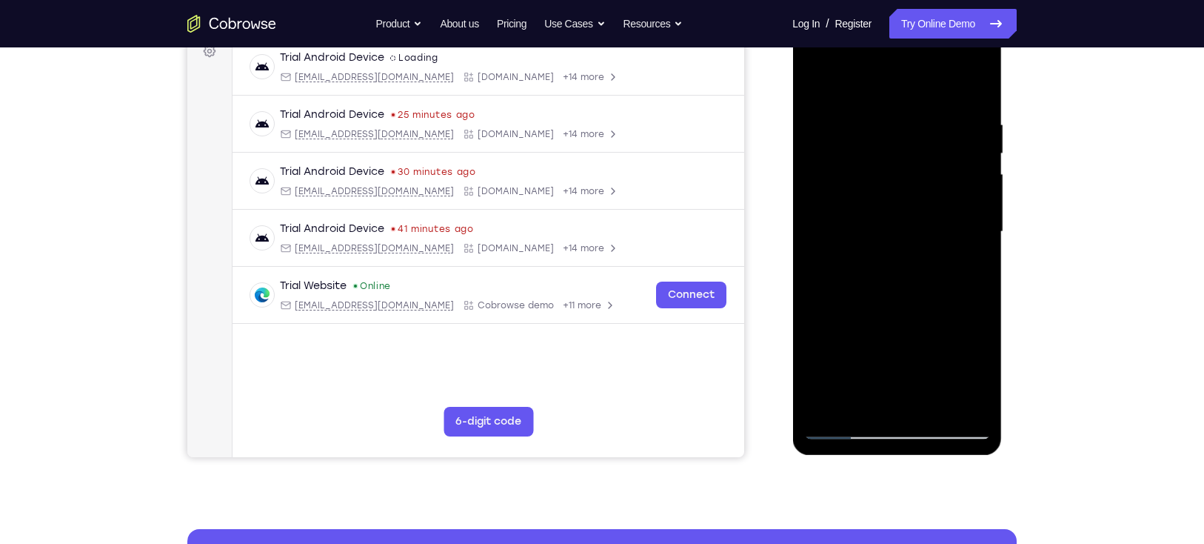
drag, startPoint x: 938, startPoint y: 314, endPoint x: 892, endPoint y: 157, distance: 163.8
click at [892, 157] on div at bounding box center [896, 231] width 187 height 415
drag, startPoint x: 922, startPoint y: 198, endPoint x: 891, endPoint y: 97, distance: 105.4
click at [891, 97] on div at bounding box center [896, 231] width 187 height 415
click at [893, 396] on div at bounding box center [896, 231] width 187 height 415
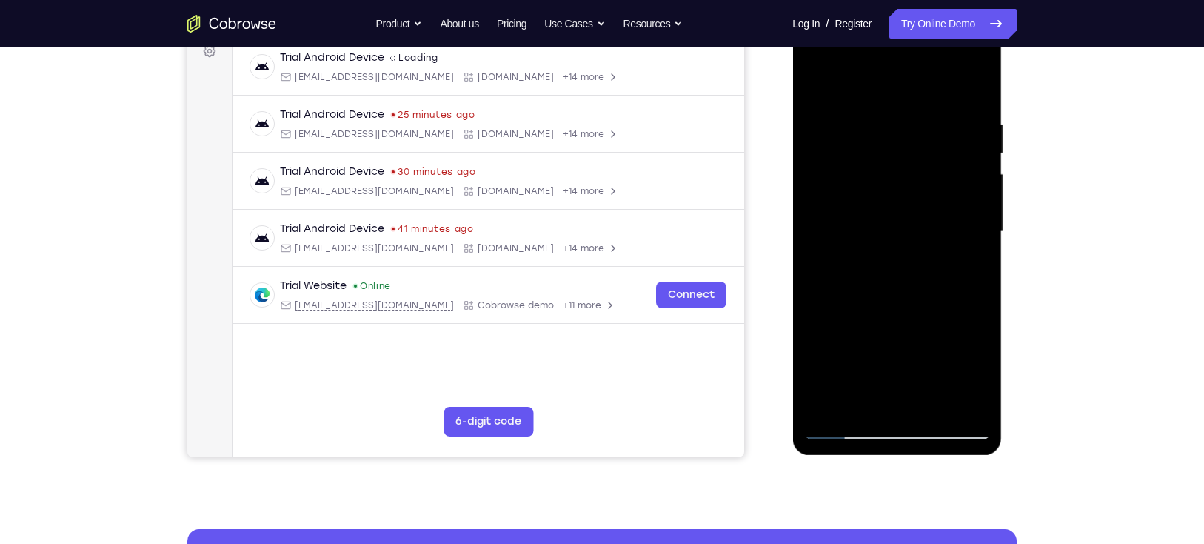
click at [826, 190] on div at bounding box center [896, 231] width 187 height 415
click at [893, 376] on div at bounding box center [896, 231] width 187 height 415
click at [893, 272] on div at bounding box center [896, 231] width 187 height 415
click at [840, 198] on div at bounding box center [896, 231] width 187 height 415
click at [878, 328] on div at bounding box center [896, 231] width 187 height 415
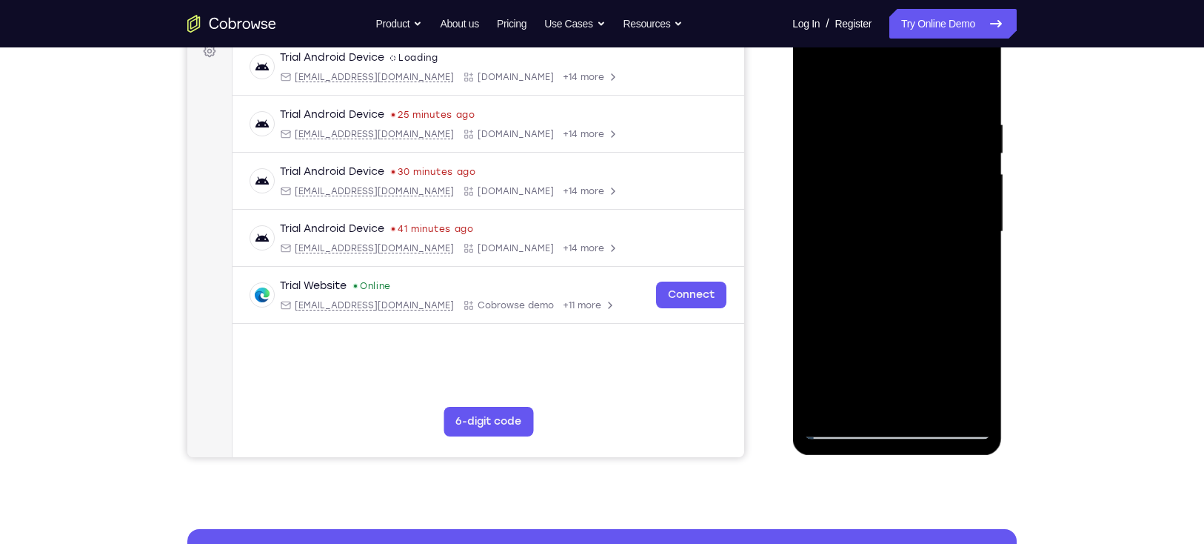
click at [893, 268] on div at bounding box center [896, 231] width 187 height 415
click at [815, 86] on div at bounding box center [896, 231] width 187 height 415
click at [816, 79] on div at bounding box center [896, 231] width 187 height 415
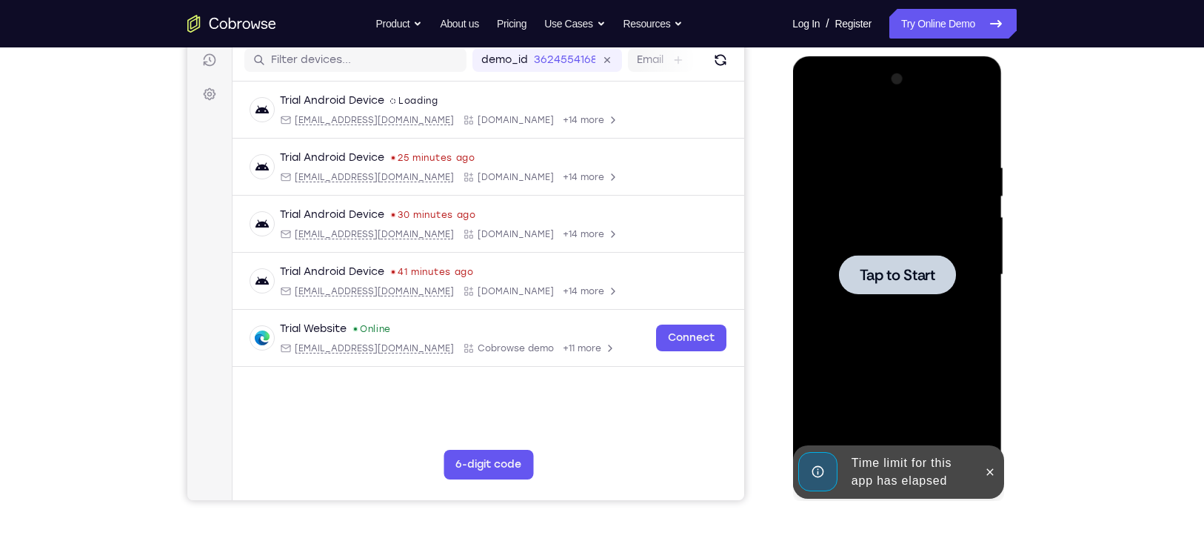
scroll to position [187, 0]
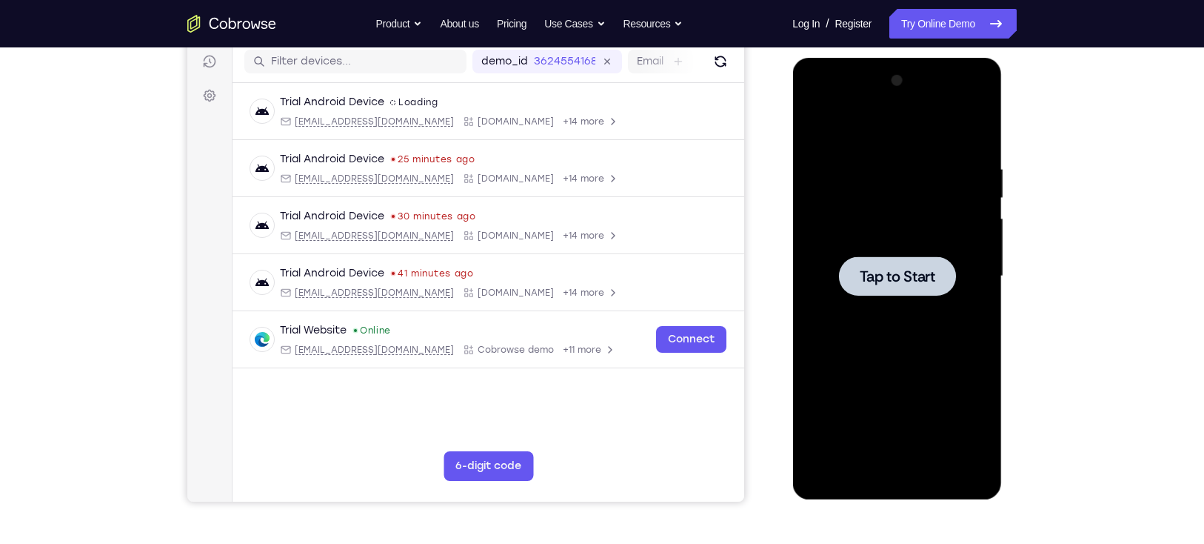
click at [893, 271] on span "Tap to Start" at bounding box center [897, 276] width 76 height 15
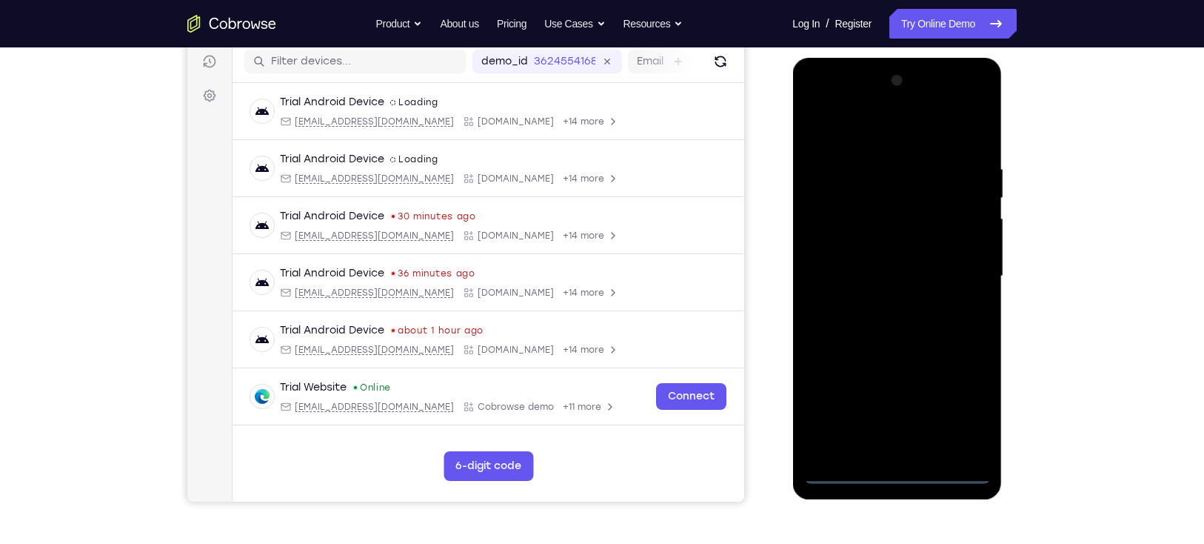
click at [893, 396] on div at bounding box center [896, 276] width 187 height 415
click at [862, 135] on div at bounding box center [896, 276] width 187 height 415
click at [893, 264] on div at bounding box center [896, 276] width 187 height 415
click at [881, 299] on div at bounding box center [896, 276] width 187 height 415
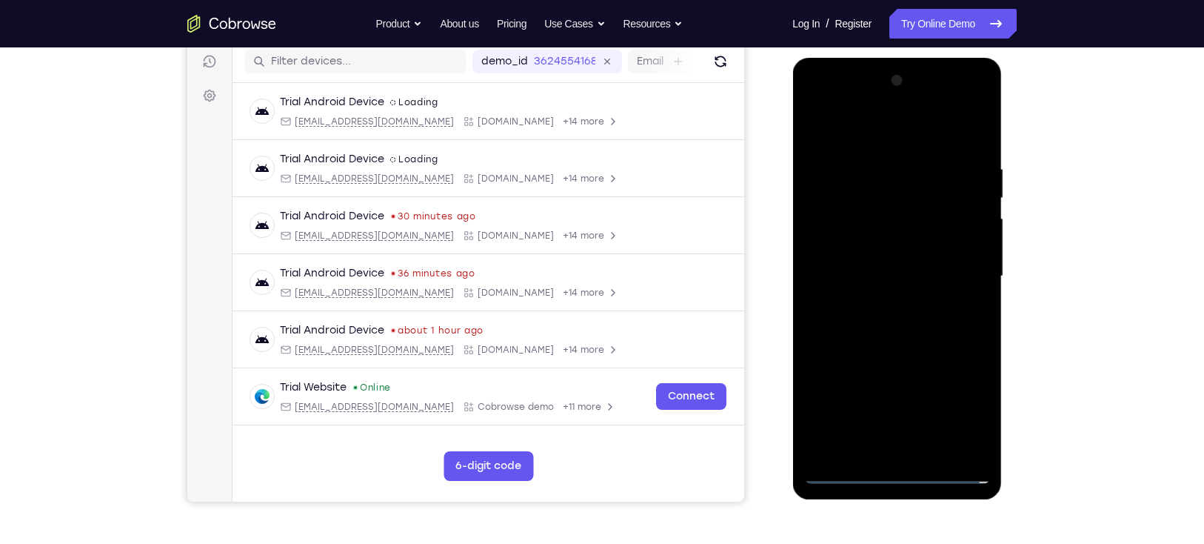
click at [879, 301] on div at bounding box center [896, 276] width 187 height 415
click at [893, 347] on div at bounding box center [896, 276] width 187 height 415
click at [873, 215] on div at bounding box center [896, 276] width 187 height 415
click at [878, 235] on div at bounding box center [896, 276] width 187 height 415
click at [893, 214] on div at bounding box center [896, 276] width 187 height 415
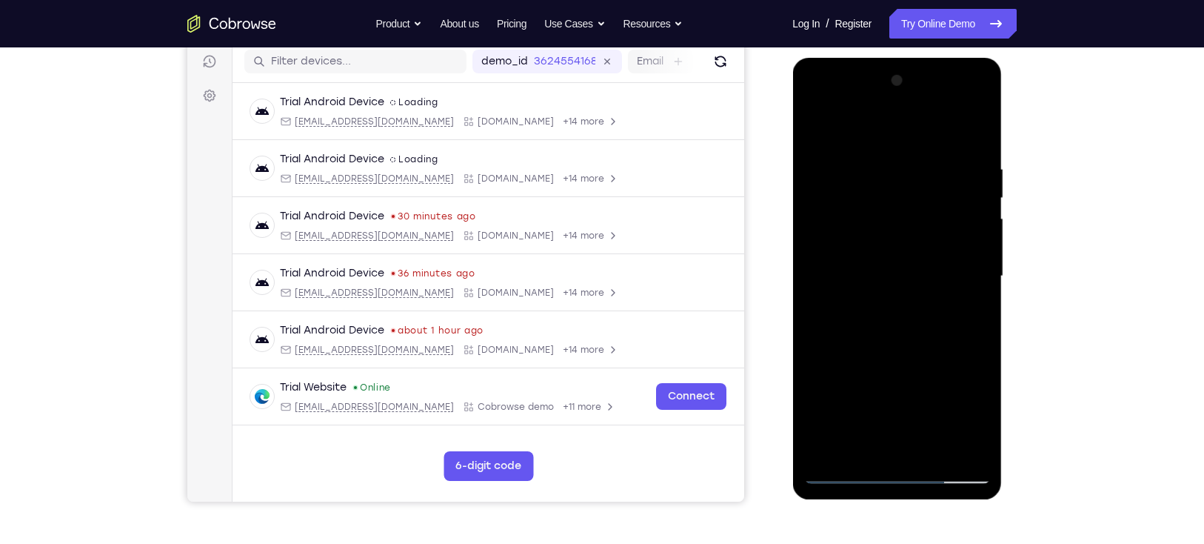
click at [893, 343] on div at bounding box center [896, 276] width 187 height 415
click at [893, 396] on div at bounding box center [896, 276] width 187 height 415
click at [893, 355] on div at bounding box center [896, 276] width 187 height 415
click at [893, 235] on div at bounding box center [896, 276] width 187 height 415
click at [860, 367] on div at bounding box center [896, 276] width 187 height 415
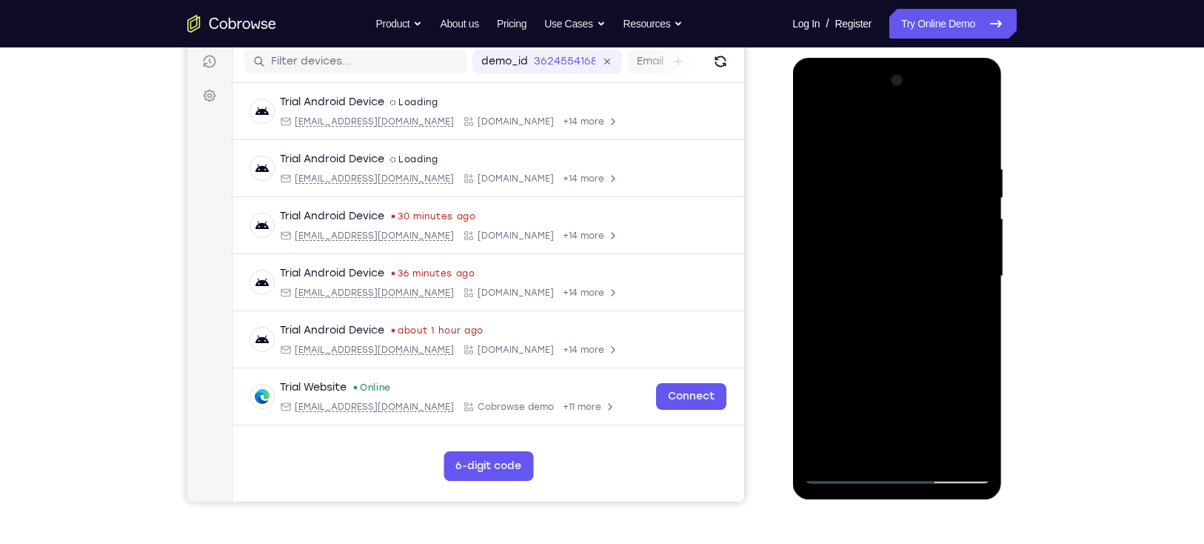
click at [882, 367] on div at bounding box center [896, 276] width 187 height 415
click at [893, 313] on div at bounding box center [896, 276] width 187 height 415
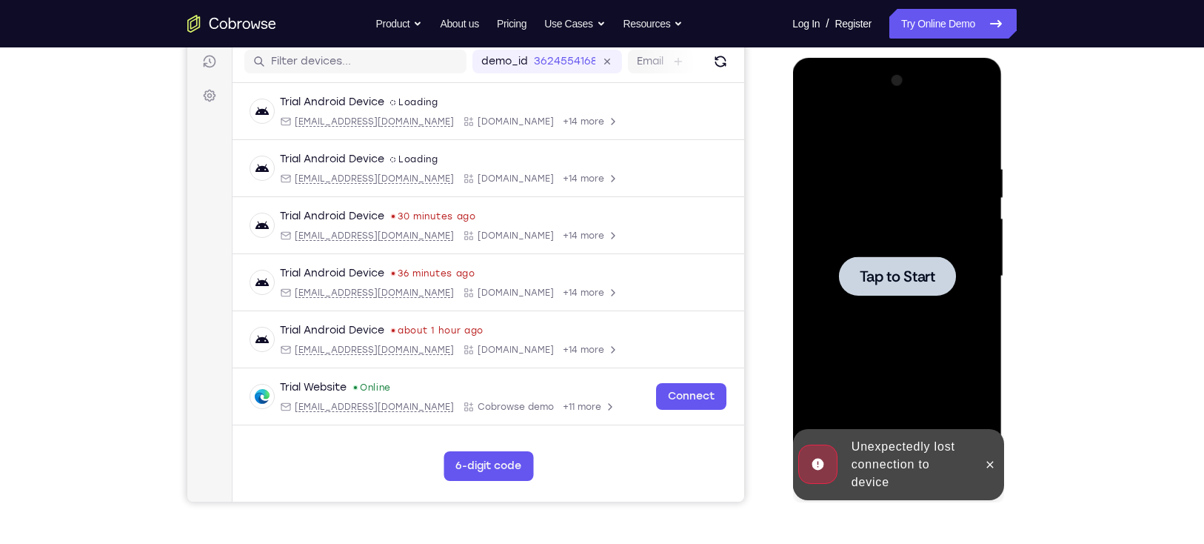
click at [893, 270] on span "Tap to Start" at bounding box center [897, 276] width 76 height 15
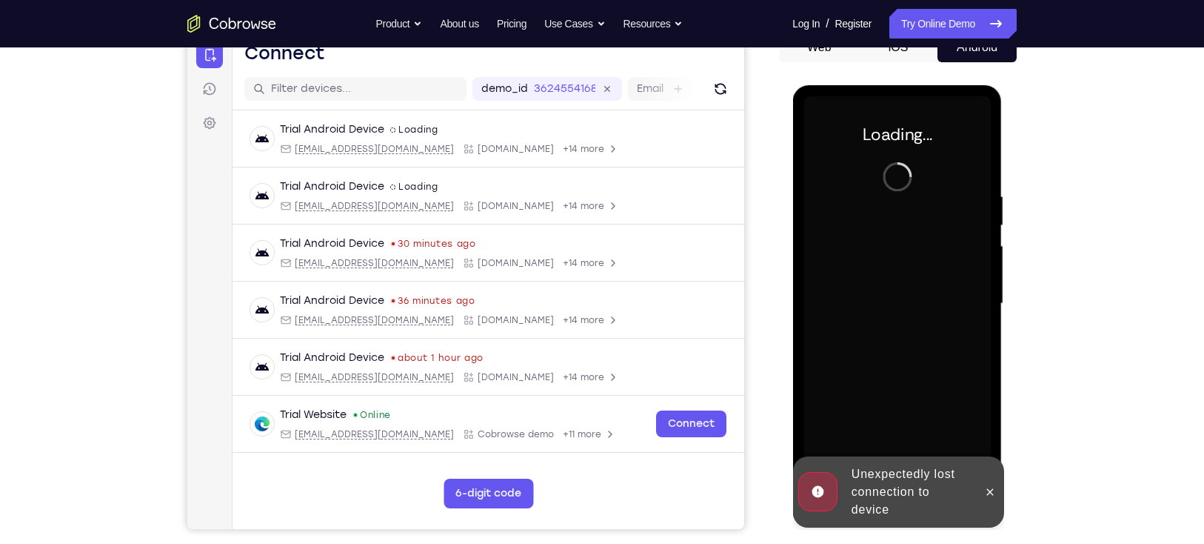
scroll to position [160, 0]
click at [893, 396] on icon at bounding box center [989, 492] width 12 height 12
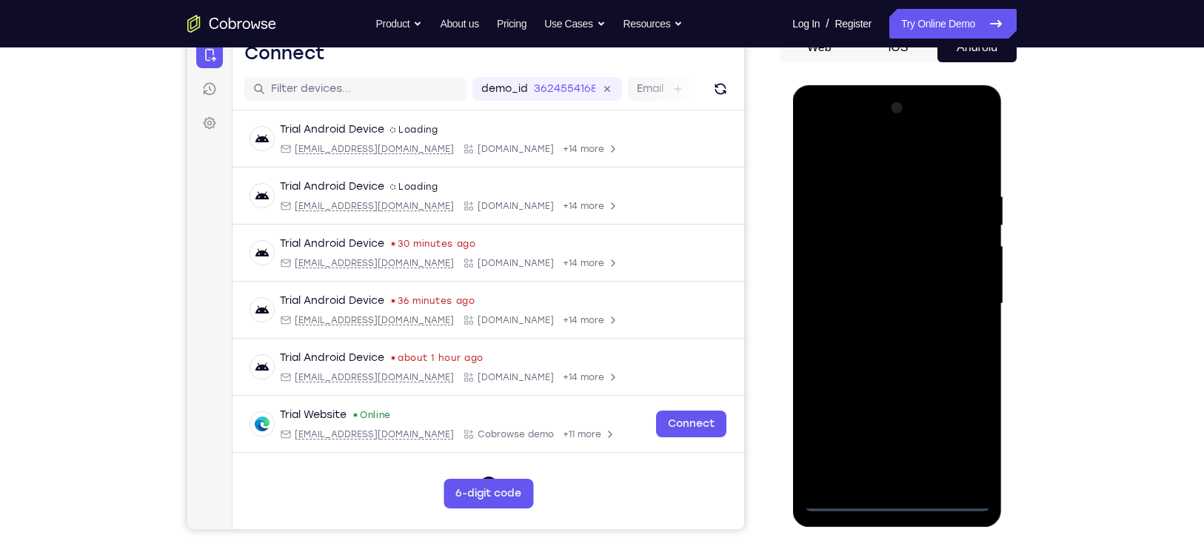
click at [893, 396] on div at bounding box center [896, 303] width 187 height 415
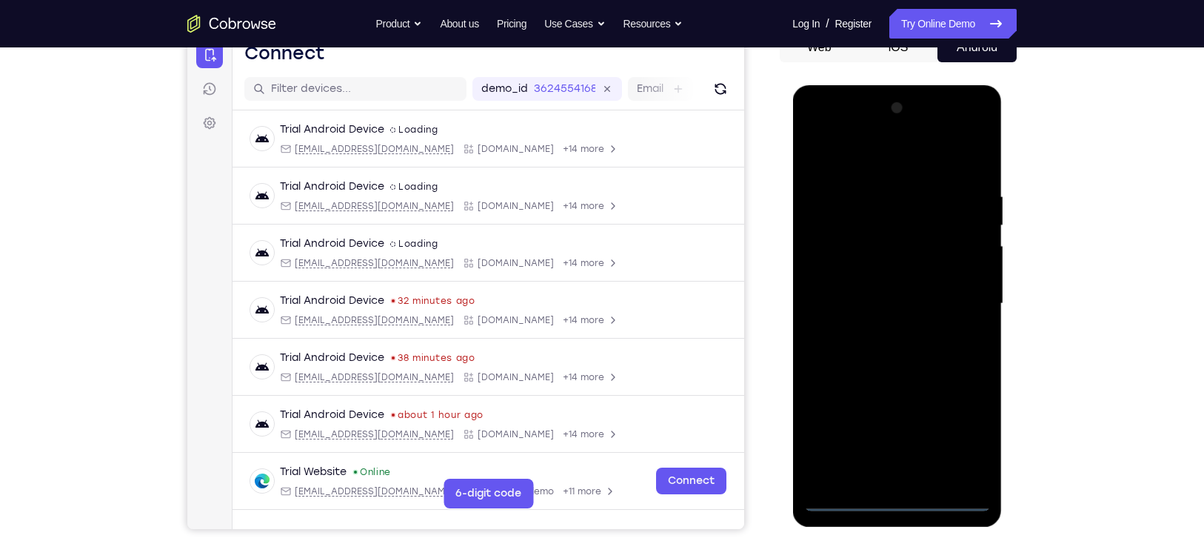
click at [893, 396] on div at bounding box center [896, 303] width 187 height 415
click at [872, 156] on div at bounding box center [896, 303] width 187 height 415
click at [893, 298] on div at bounding box center [896, 303] width 187 height 415
click at [893, 396] on div at bounding box center [896, 303] width 187 height 415
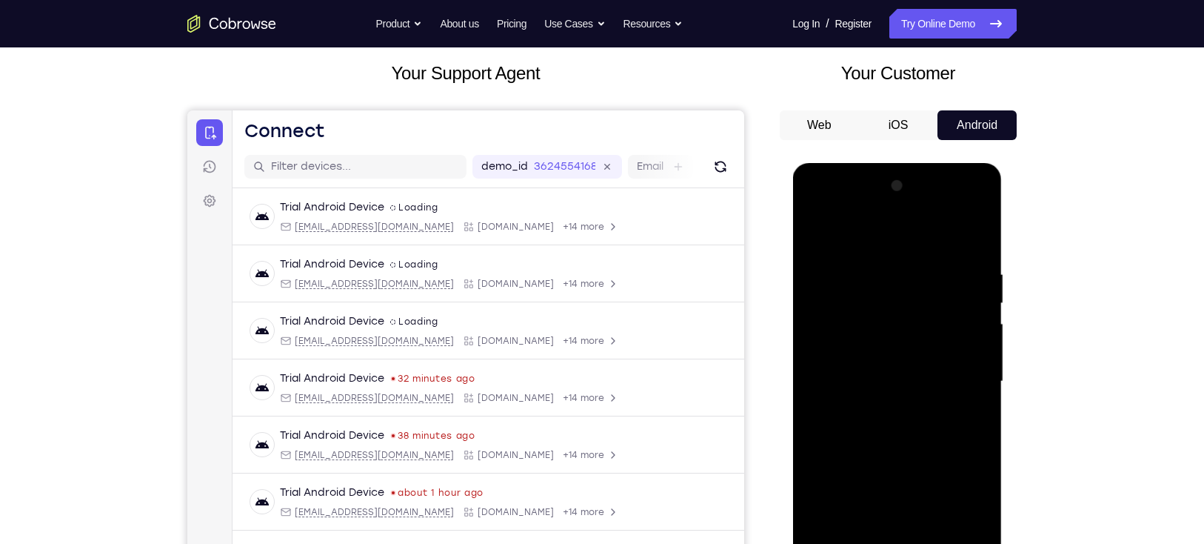
scroll to position [0, 0]
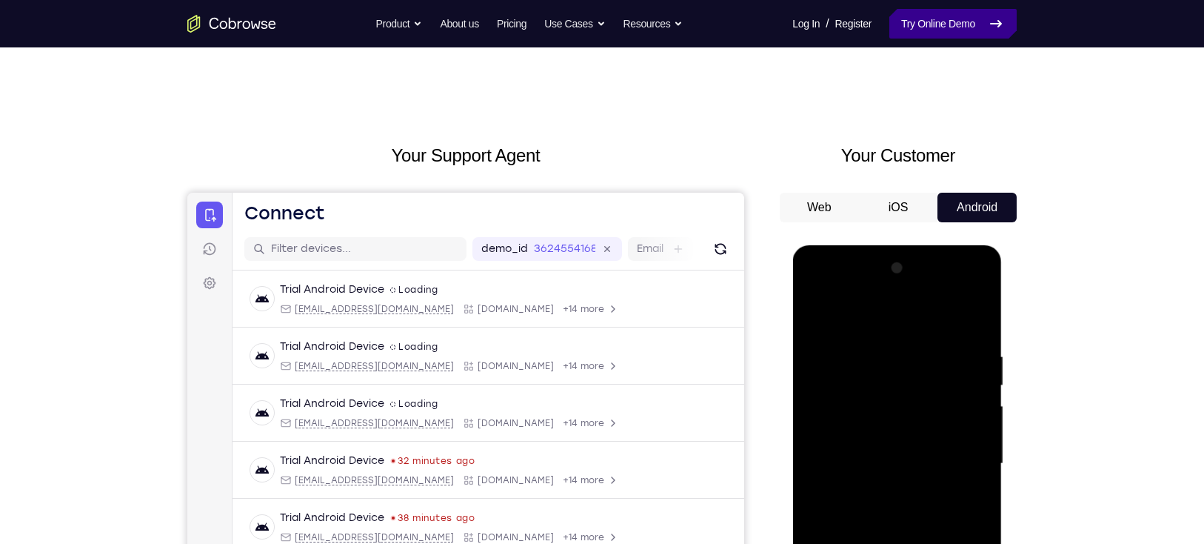
drag, startPoint x: 955, startPoint y: 141, endPoint x: 963, endPoint y: 14, distance: 127.6
click at [893, 14] on link "Try Online Demo" at bounding box center [952, 24] width 127 height 30
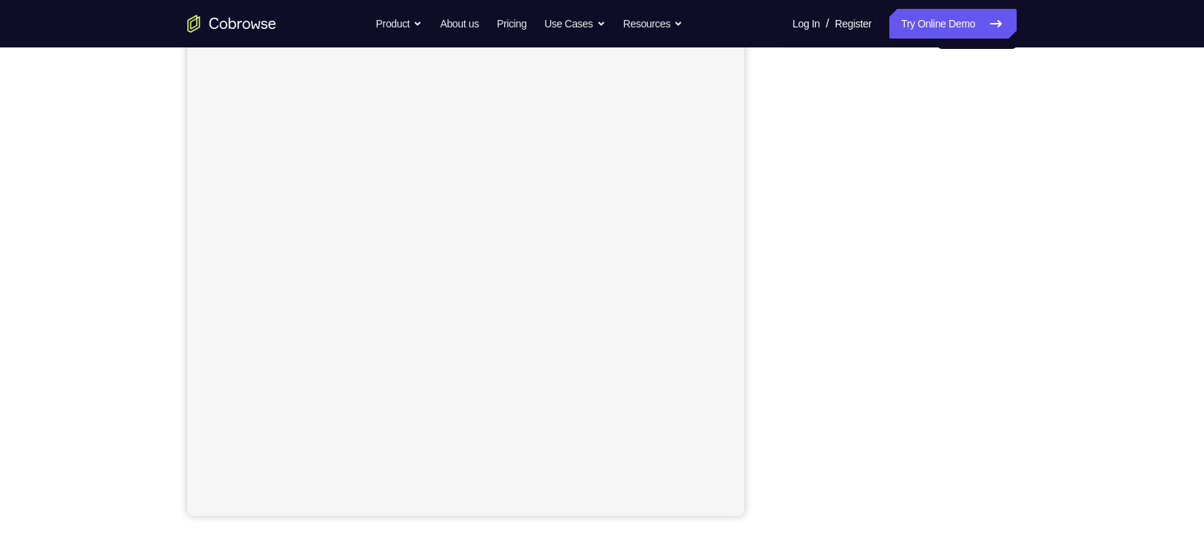
scroll to position [176, 0]
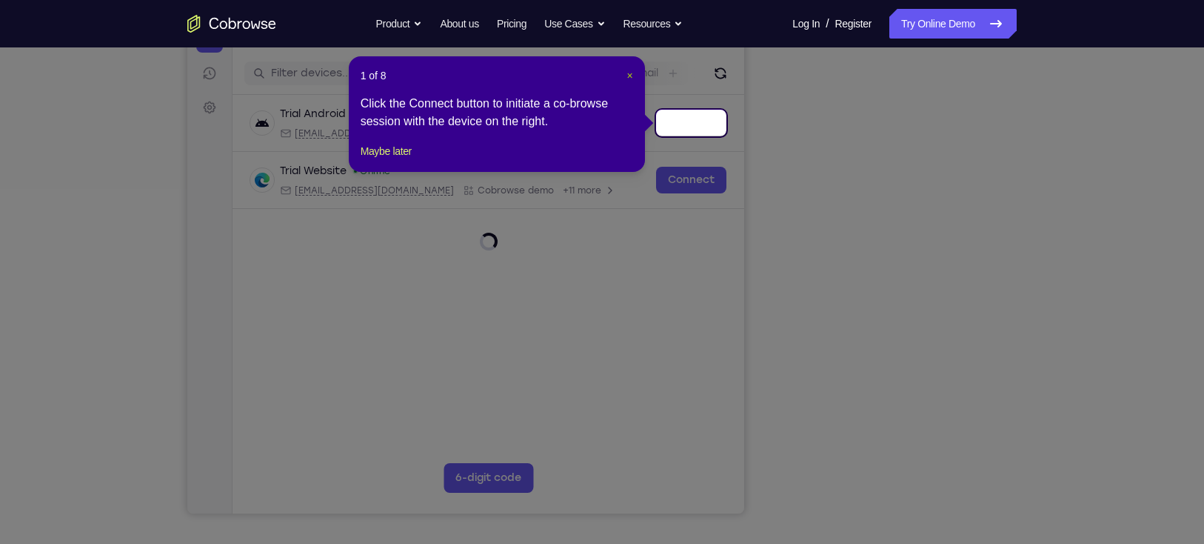
click at [628, 75] on span "×" at bounding box center [629, 76] width 6 height 12
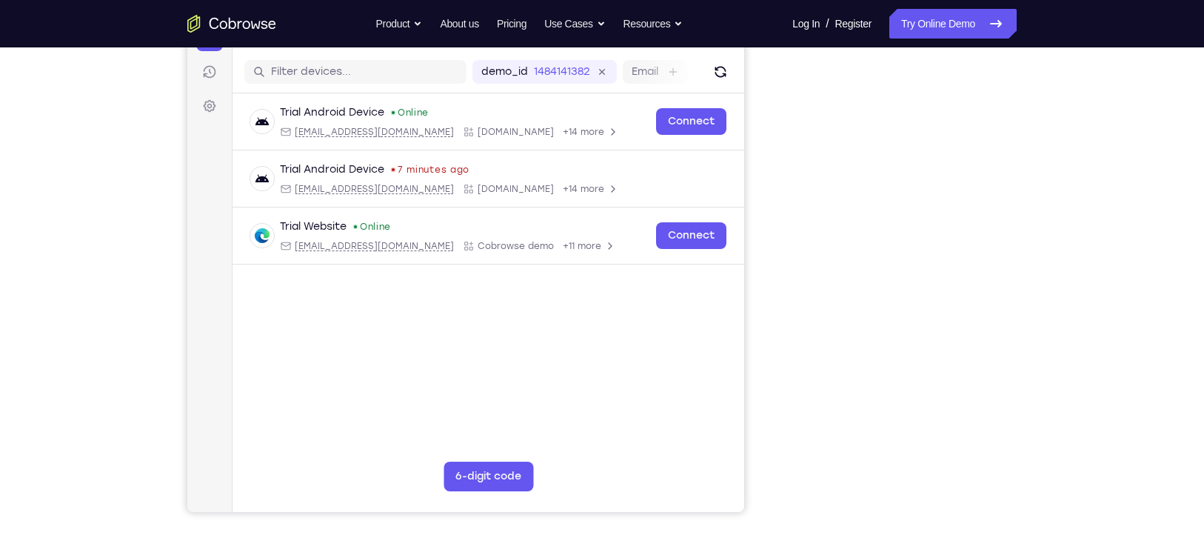
scroll to position [178, 0]
